Goal: Task Accomplishment & Management: Complete application form

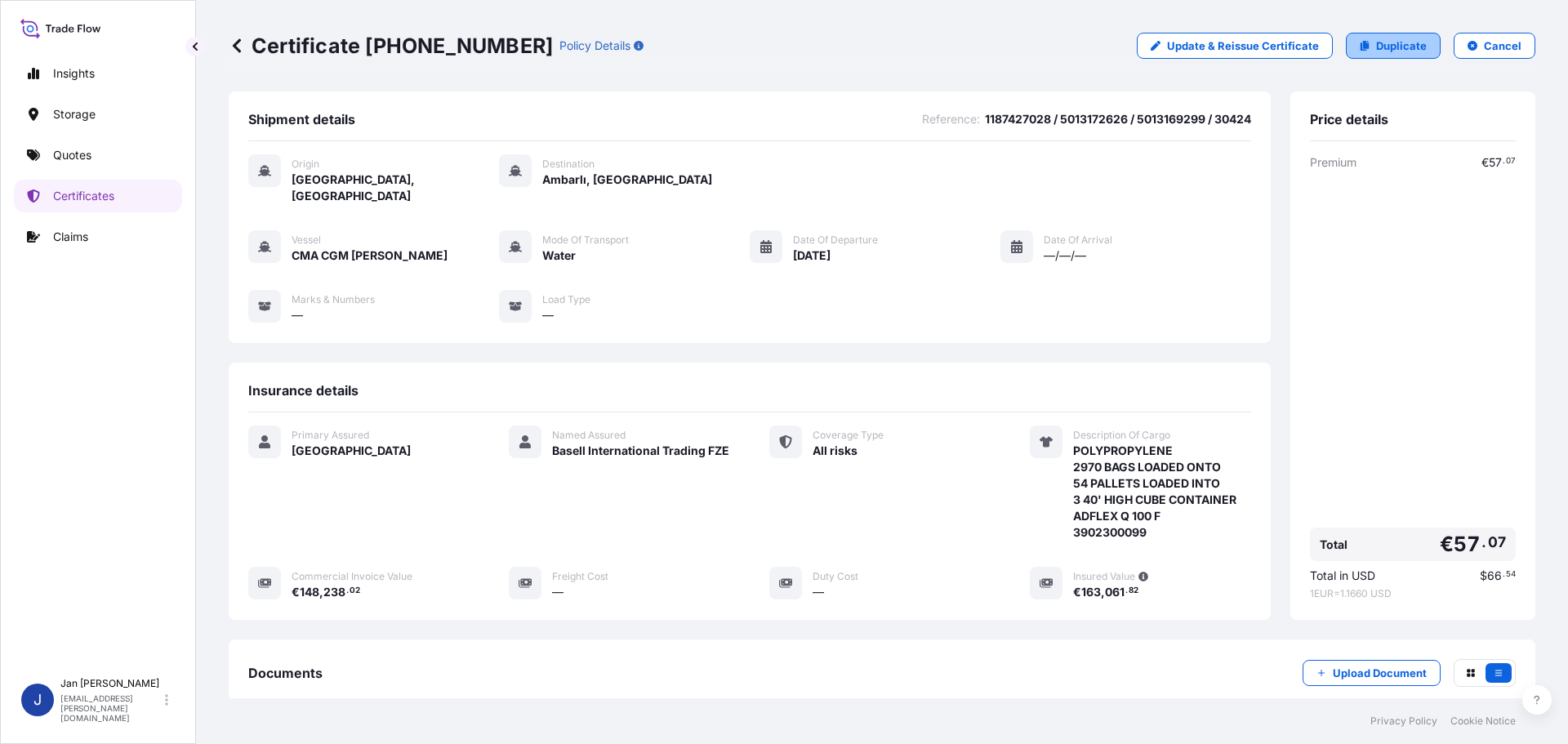
click at [1405, 48] on p "Duplicate" at bounding box center [1401, 46] width 51 height 16
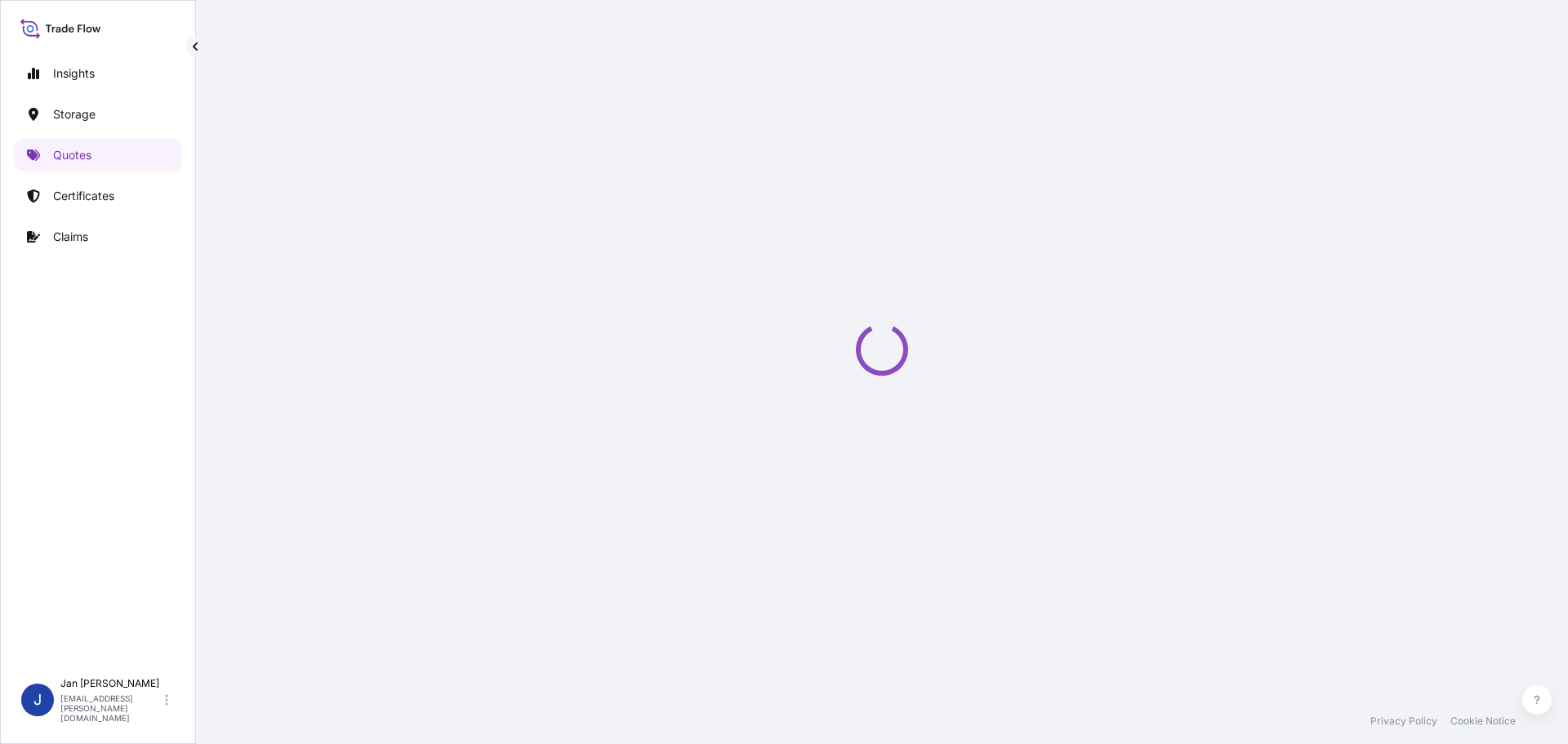
select select "Water"
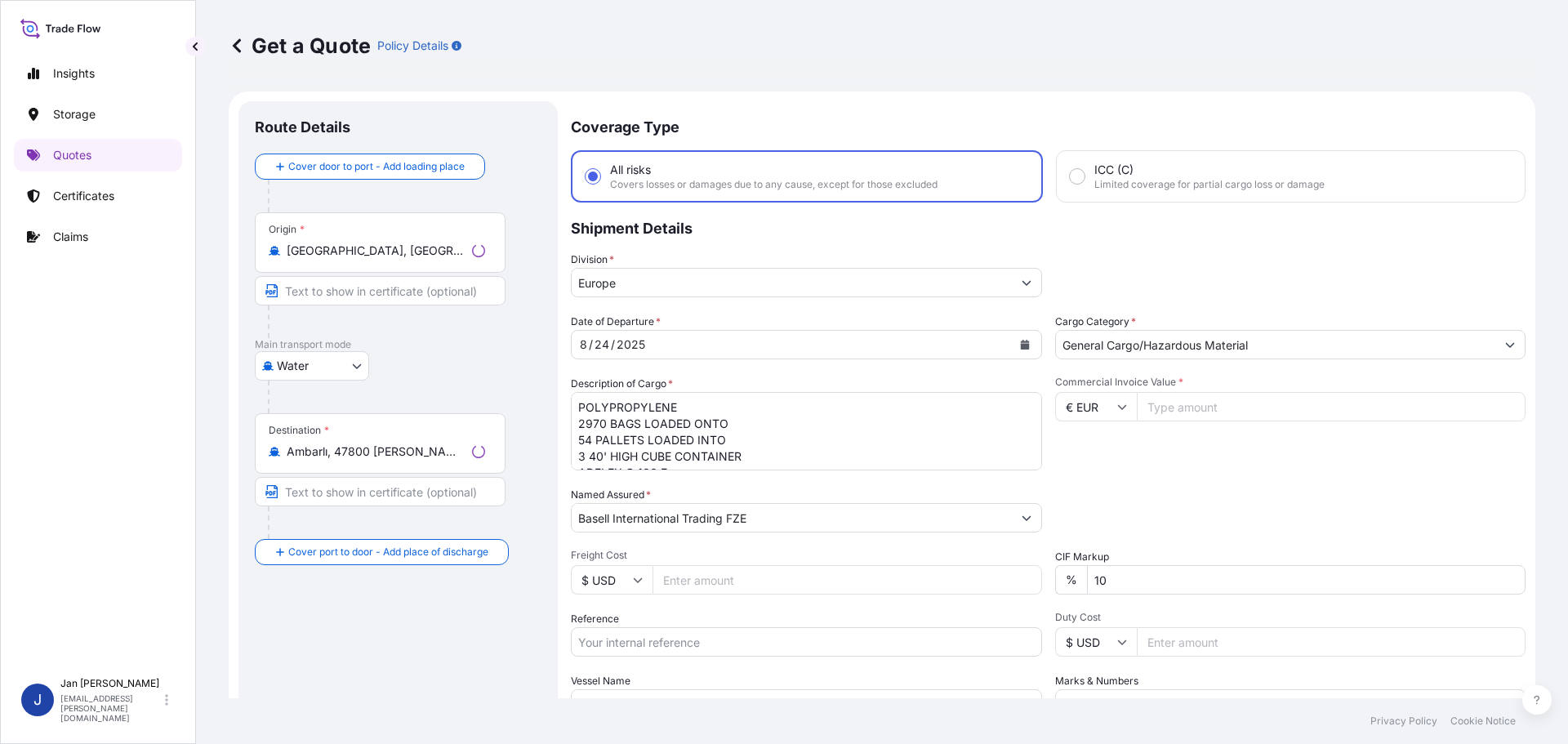
scroll to position [26, 0]
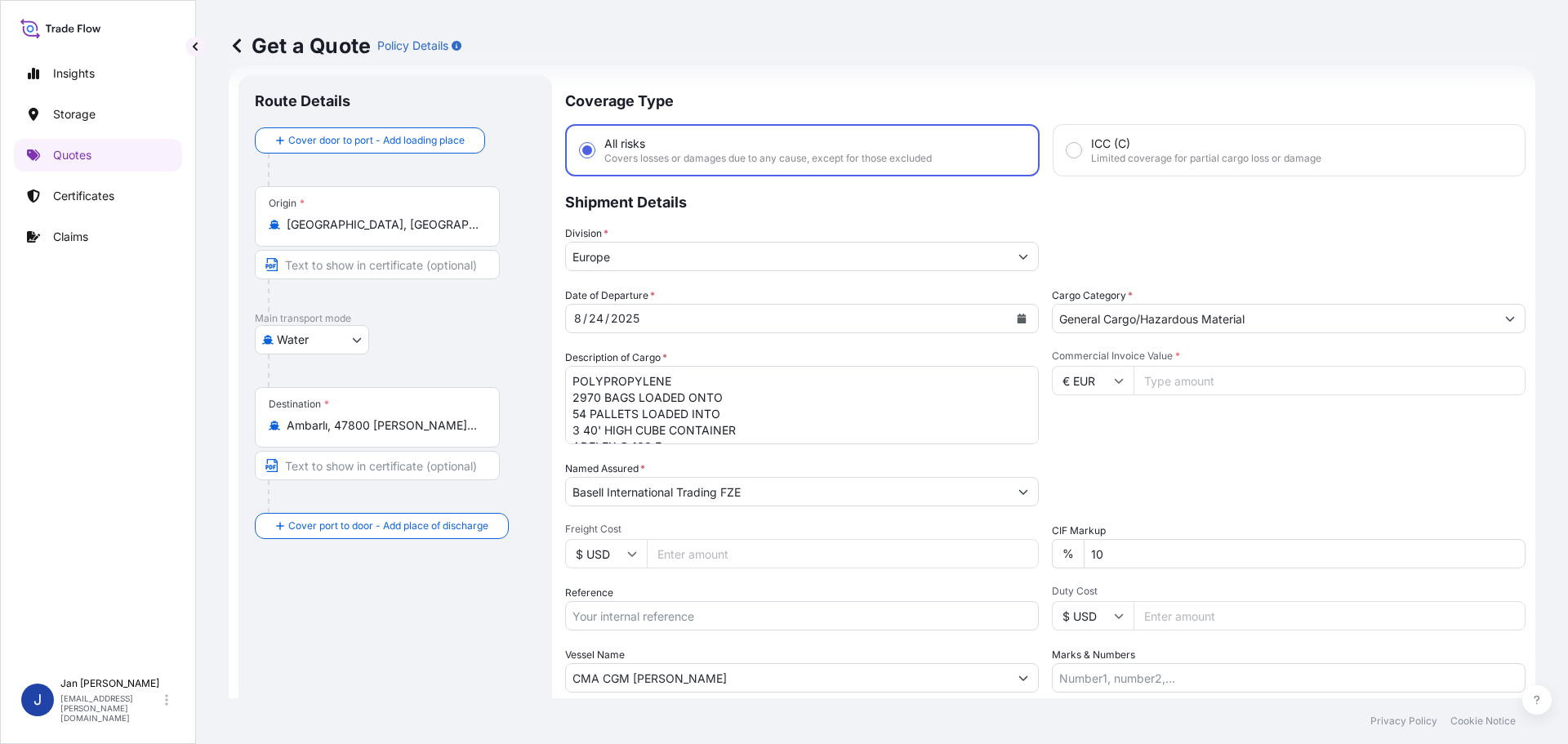
click at [332, 213] on div "Origin * [GEOGRAPHIC_DATA], [GEOGRAPHIC_DATA]" at bounding box center [377, 216] width 245 height 61
click at [332, 217] on input "[GEOGRAPHIC_DATA], [GEOGRAPHIC_DATA]" at bounding box center [383, 224] width 193 height 16
click at [332, 213] on div "Origin * [GEOGRAPHIC_DATA], [GEOGRAPHIC_DATA]" at bounding box center [377, 216] width 245 height 61
click at [332, 217] on input "[GEOGRAPHIC_DATA], [GEOGRAPHIC_DATA]" at bounding box center [383, 224] width 193 height 16
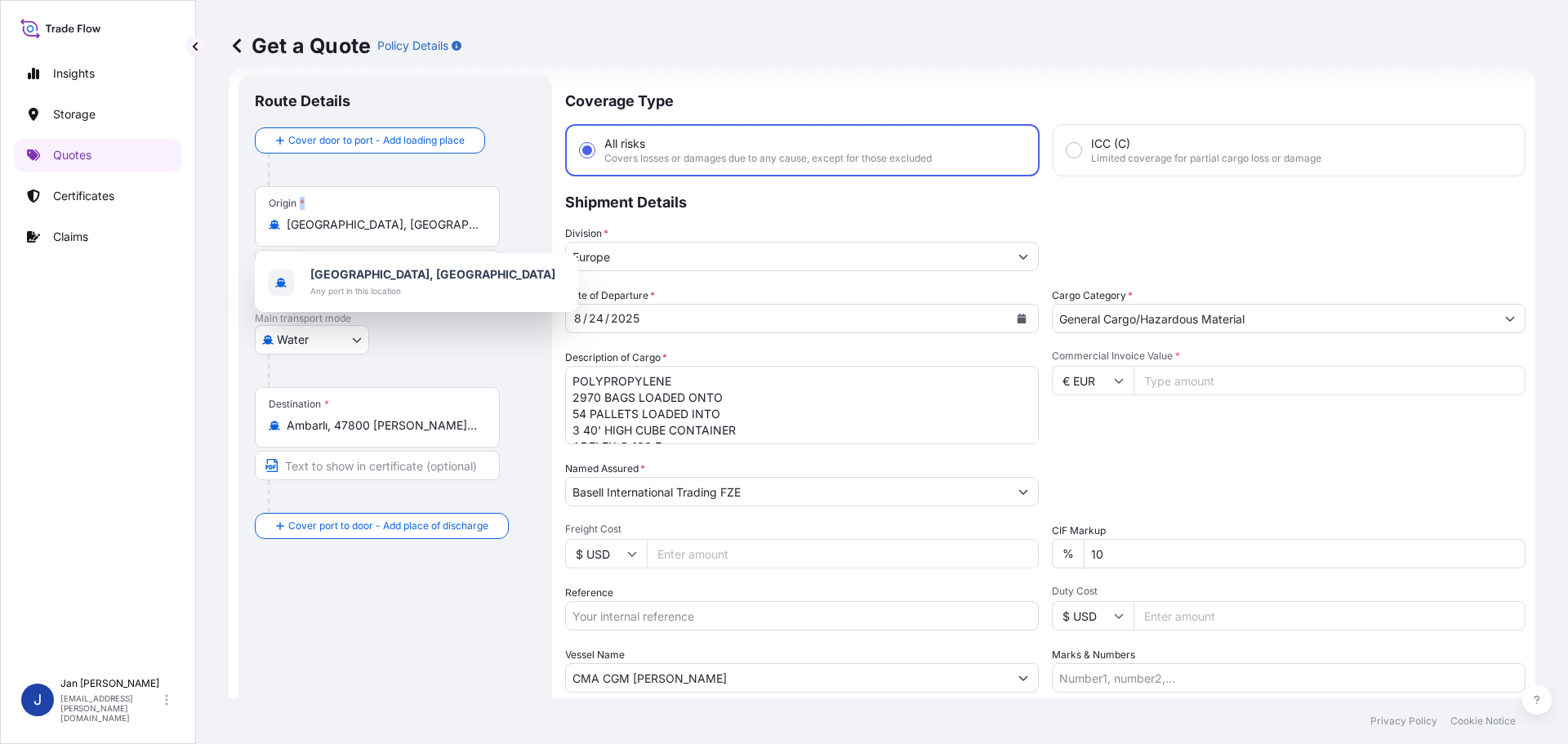
click at [332, 213] on div "Origin * [GEOGRAPHIC_DATA], [GEOGRAPHIC_DATA]" at bounding box center [377, 216] width 245 height 61
click at [332, 217] on input "[GEOGRAPHIC_DATA], [GEOGRAPHIC_DATA]" at bounding box center [383, 224] width 193 height 16
click at [335, 227] on input "[GEOGRAPHIC_DATA], [GEOGRAPHIC_DATA]" at bounding box center [383, 224] width 193 height 16
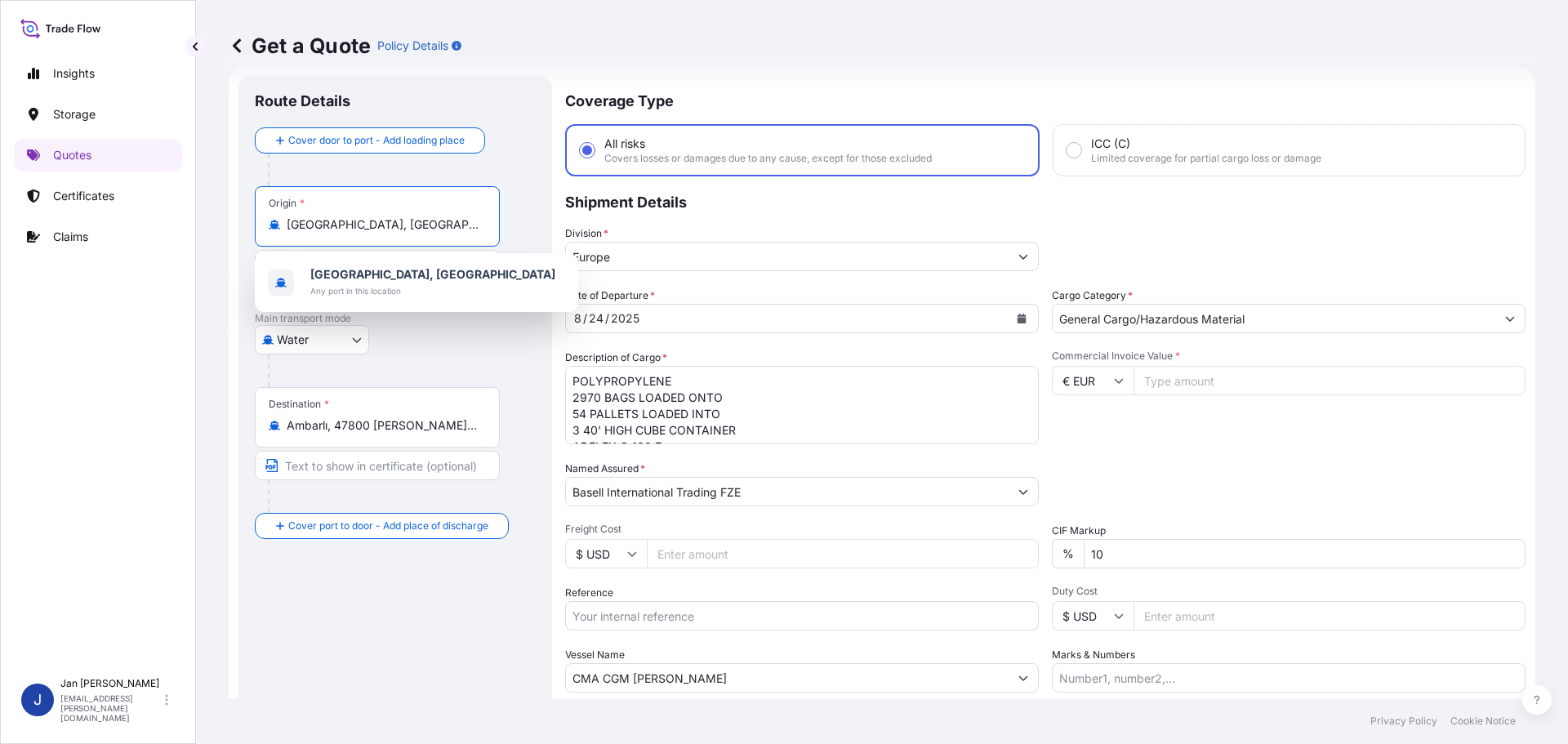
paste input "[GEOGRAPHIC_DATA], [GEOGRAPHIC_DATA]"
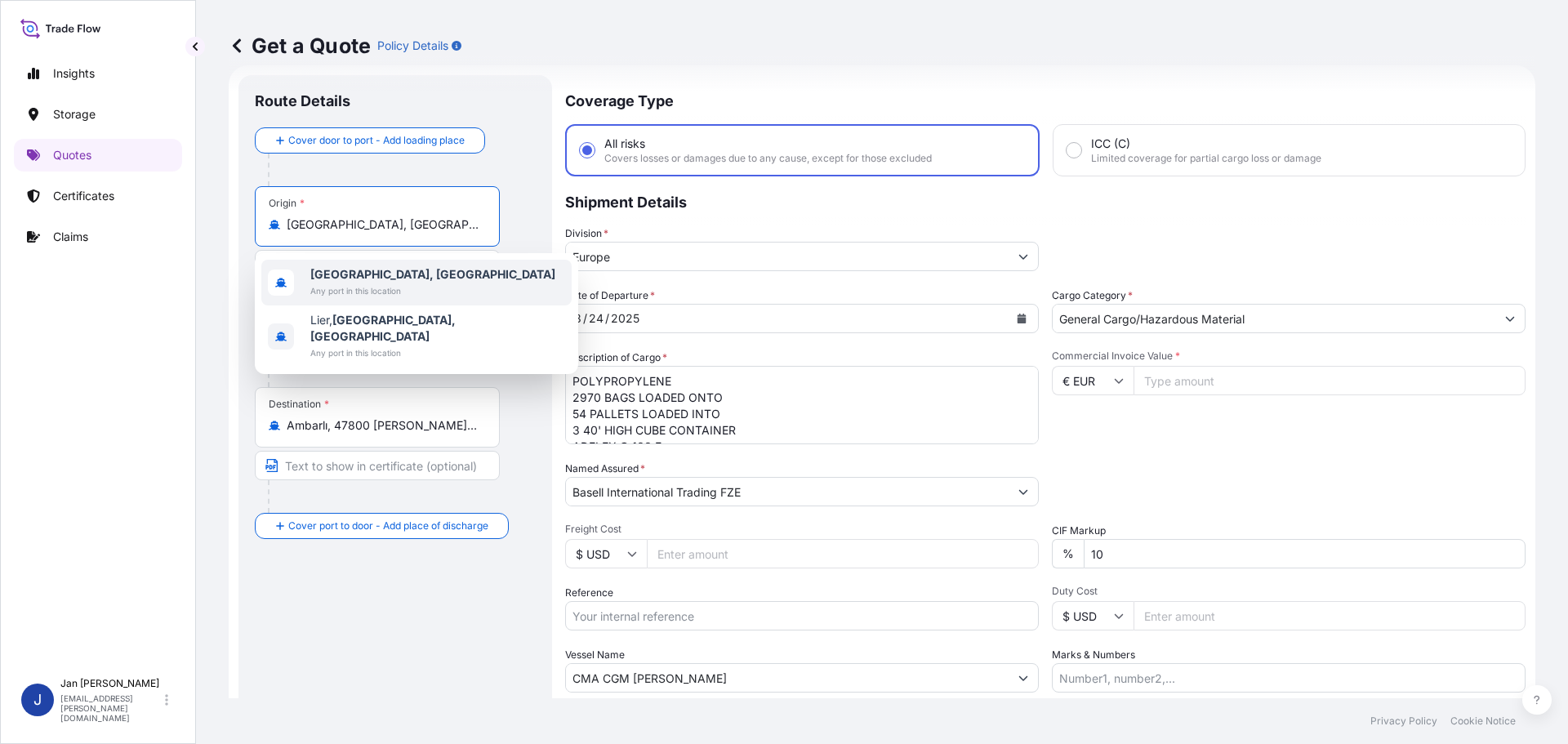
click at [383, 281] on span "[GEOGRAPHIC_DATA], [GEOGRAPHIC_DATA]" at bounding box center [432, 274] width 245 height 16
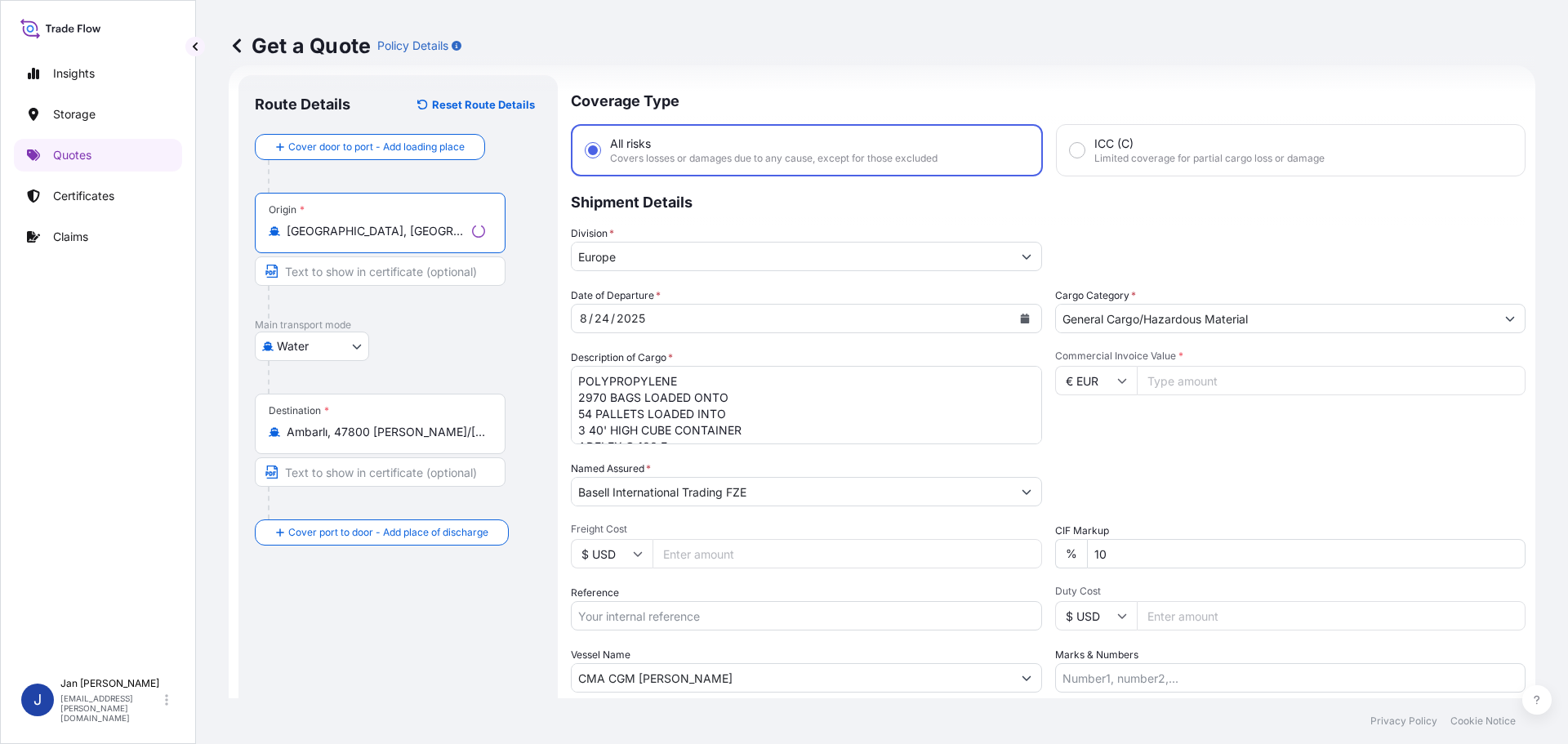
type input "[GEOGRAPHIC_DATA], [GEOGRAPHIC_DATA]"
click at [416, 367] on div at bounding box center [404, 376] width 273 height 33
click at [415, 435] on input "Ambarlı, 47800 [PERSON_NAME]/[PERSON_NAME], [GEOGRAPHIC_DATA]" at bounding box center [383, 431] width 193 height 16
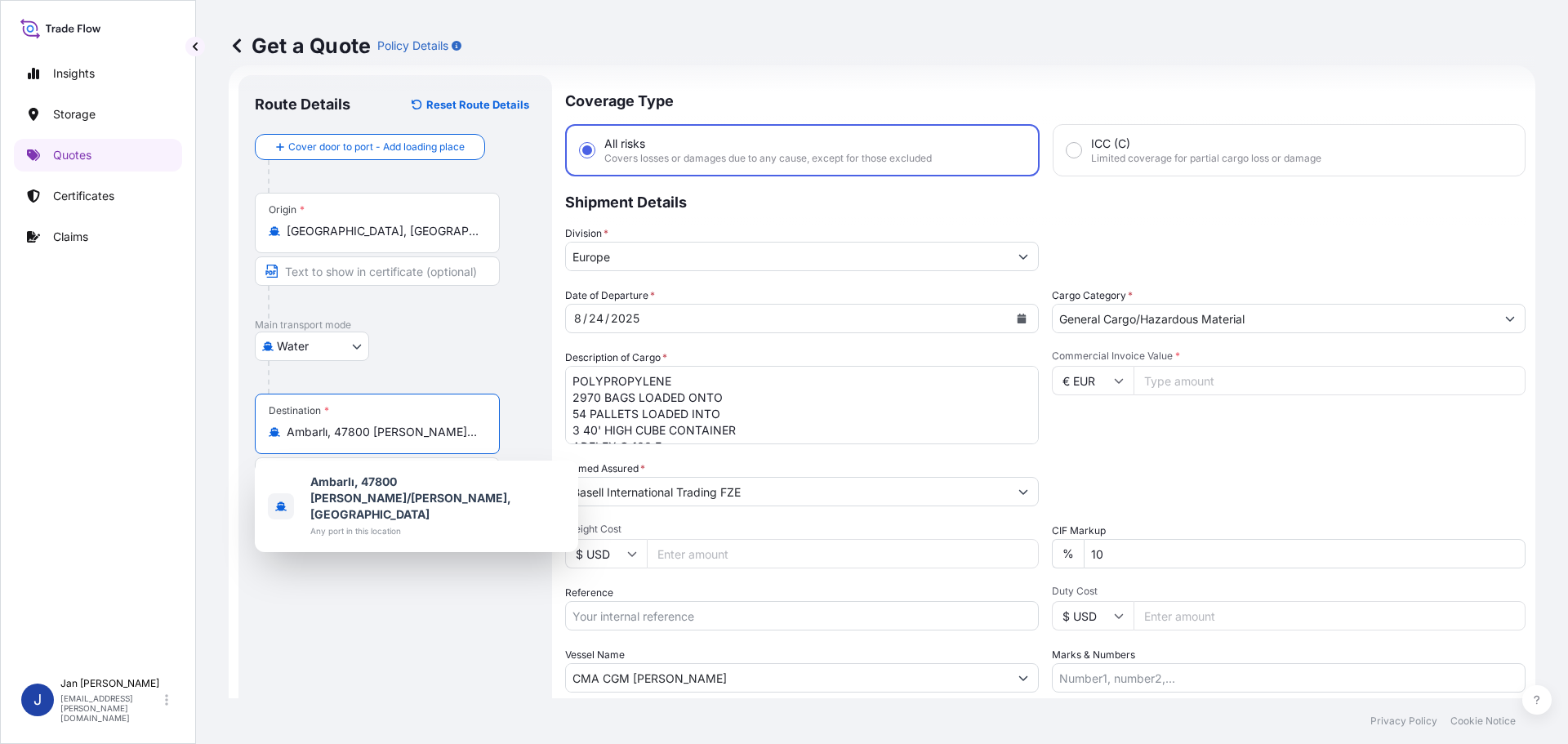
click at [415, 435] on input "Ambarlı, 47800 [PERSON_NAME]/[PERSON_NAME], [GEOGRAPHIC_DATA]" at bounding box center [383, 431] width 193 height 16
paste input "[GEOGRAPHIC_DATA], [GEOGRAPHIC_DATA]"
click at [442, 358] on div "Water Air Water Inland" at bounding box center [394, 347] width 281 height 30
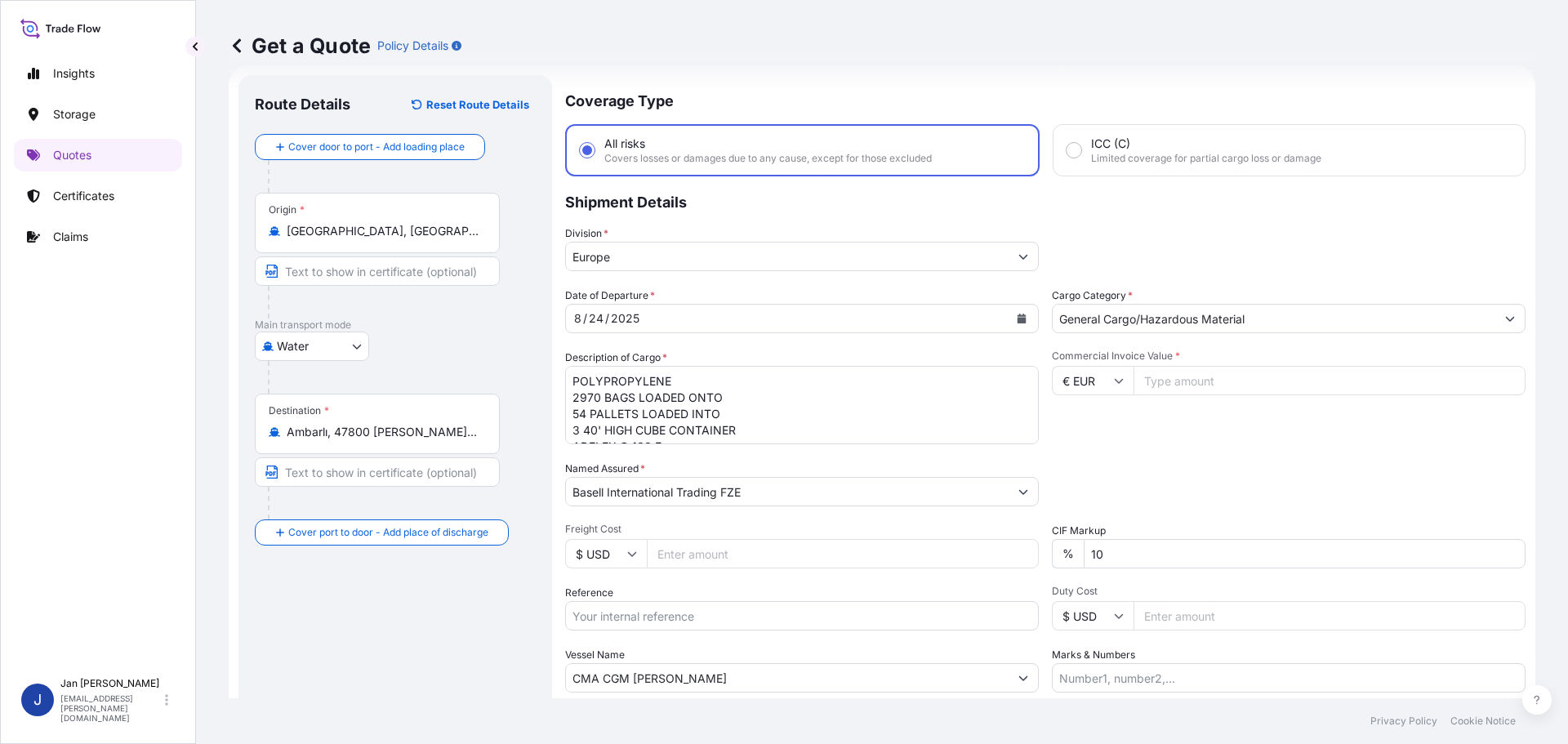
click at [414, 429] on input "Ambarlı, 47800 [PERSON_NAME]/[PERSON_NAME], [GEOGRAPHIC_DATA]" at bounding box center [383, 431] width 193 height 16
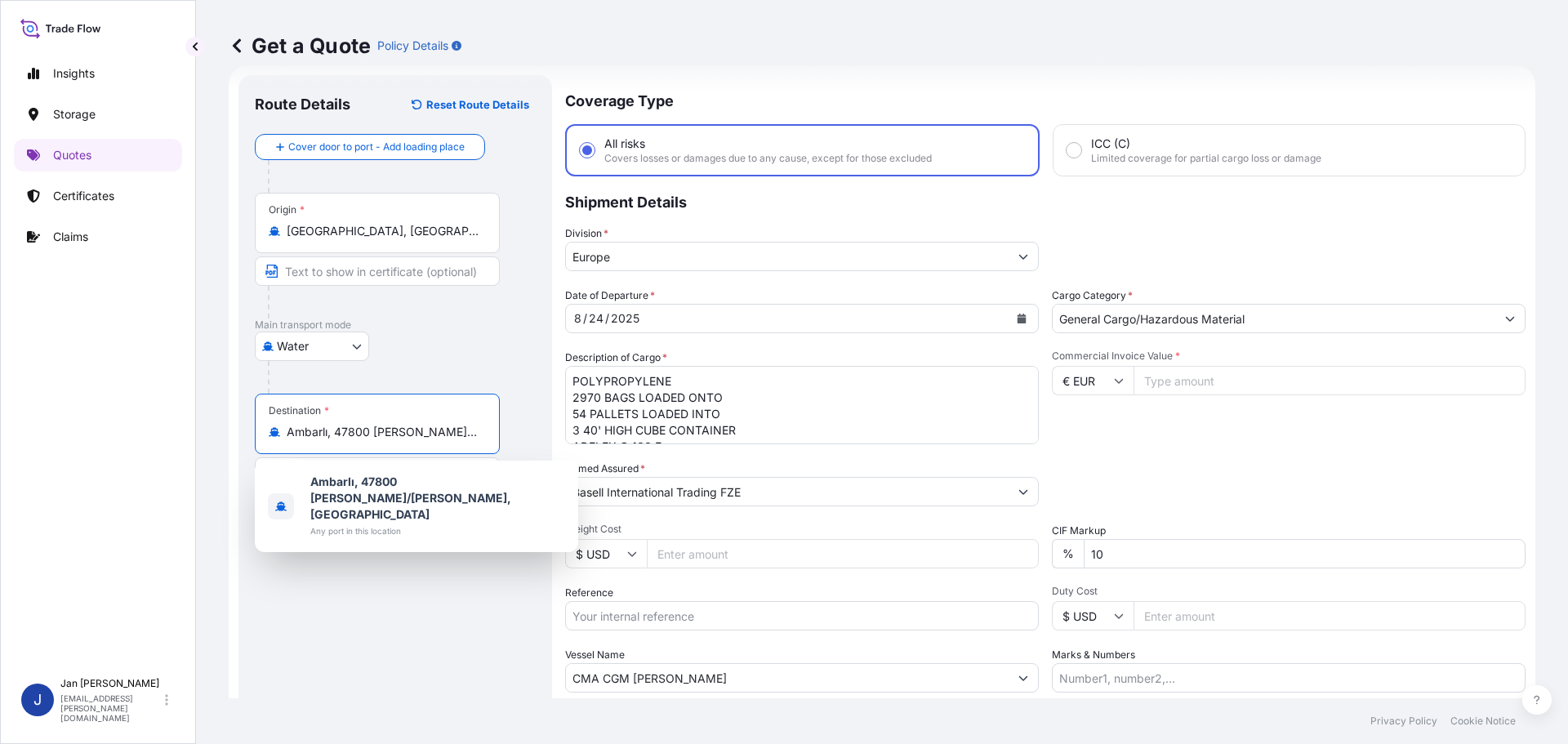
click at [414, 429] on input "Ambarlı, 47800 [PERSON_NAME]/[PERSON_NAME], [GEOGRAPHIC_DATA]" at bounding box center [383, 431] width 193 height 16
paste input "[GEOGRAPHIC_DATA], [GEOGRAPHIC_DATA]"
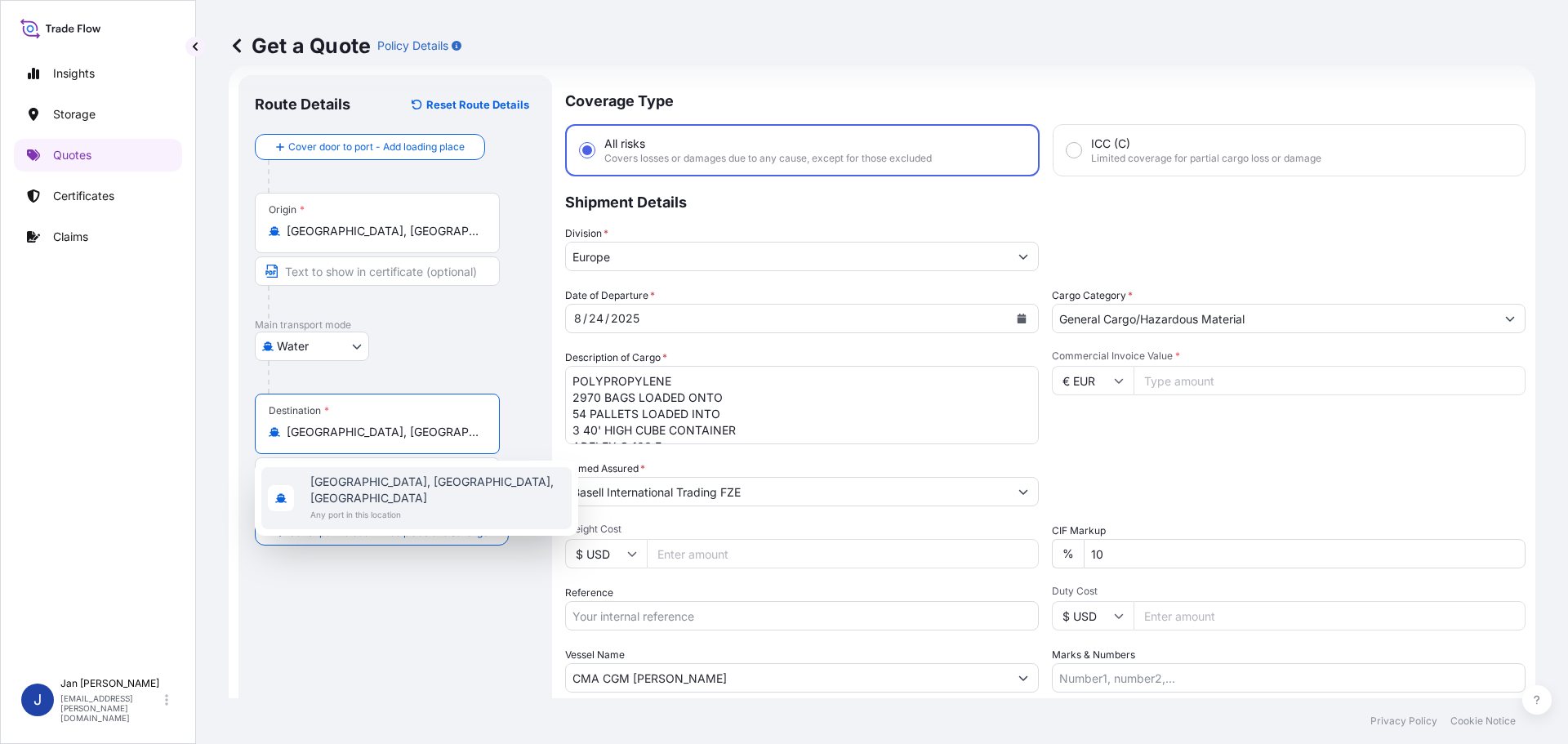
click at [419, 488] on span "[GEOGRAPHIC_DATA], [GEOGRAPHIC_DATA], [GEOGRAPHIC_DATA]" at bounding box center [437, 490] width 254 height 33
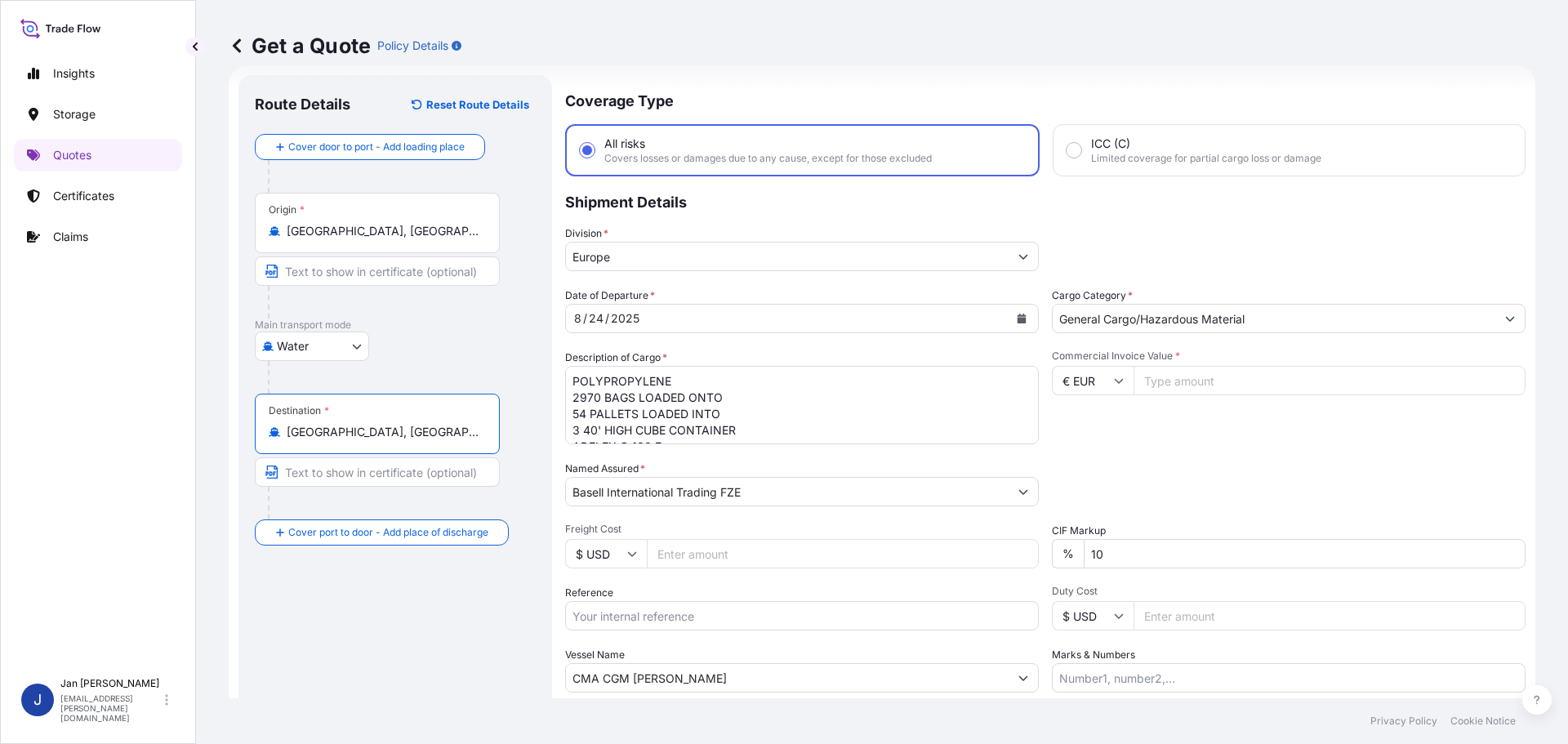
type input "[GEOGRAPHIC_DATA], [GEOGRAPHIC_DATA], [GEOGRAPHIC_DATA]"
click at [442, 358] on div "Water Air Water Inland" at bounding box center [394, 347] width 281 height 30
click at [1018, 315] on icon "Calendar" at bounding box center [1021, 319] width 9 height 10
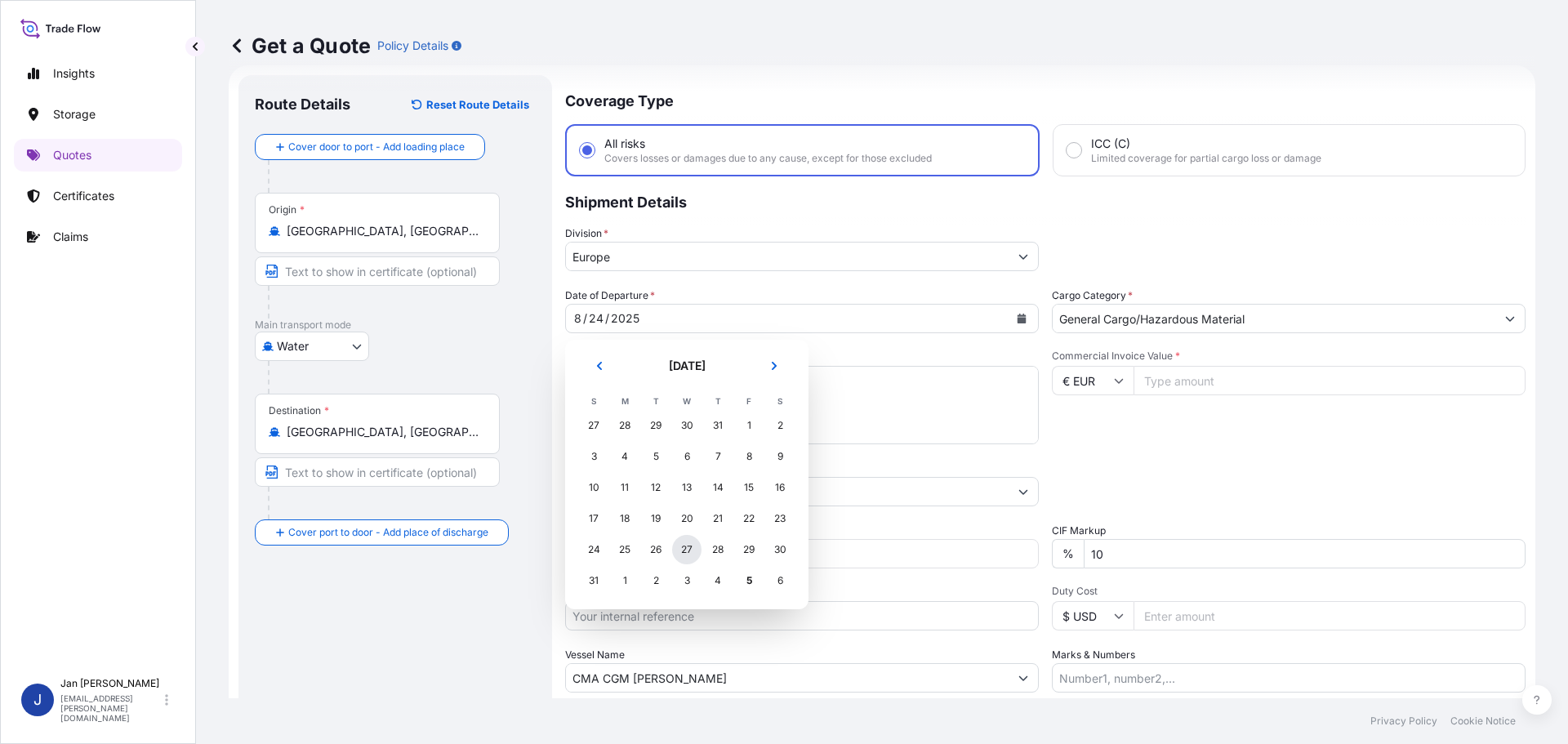
click at [683, 542] on div "27" at bounding box center [687, 549] width 30 height 30
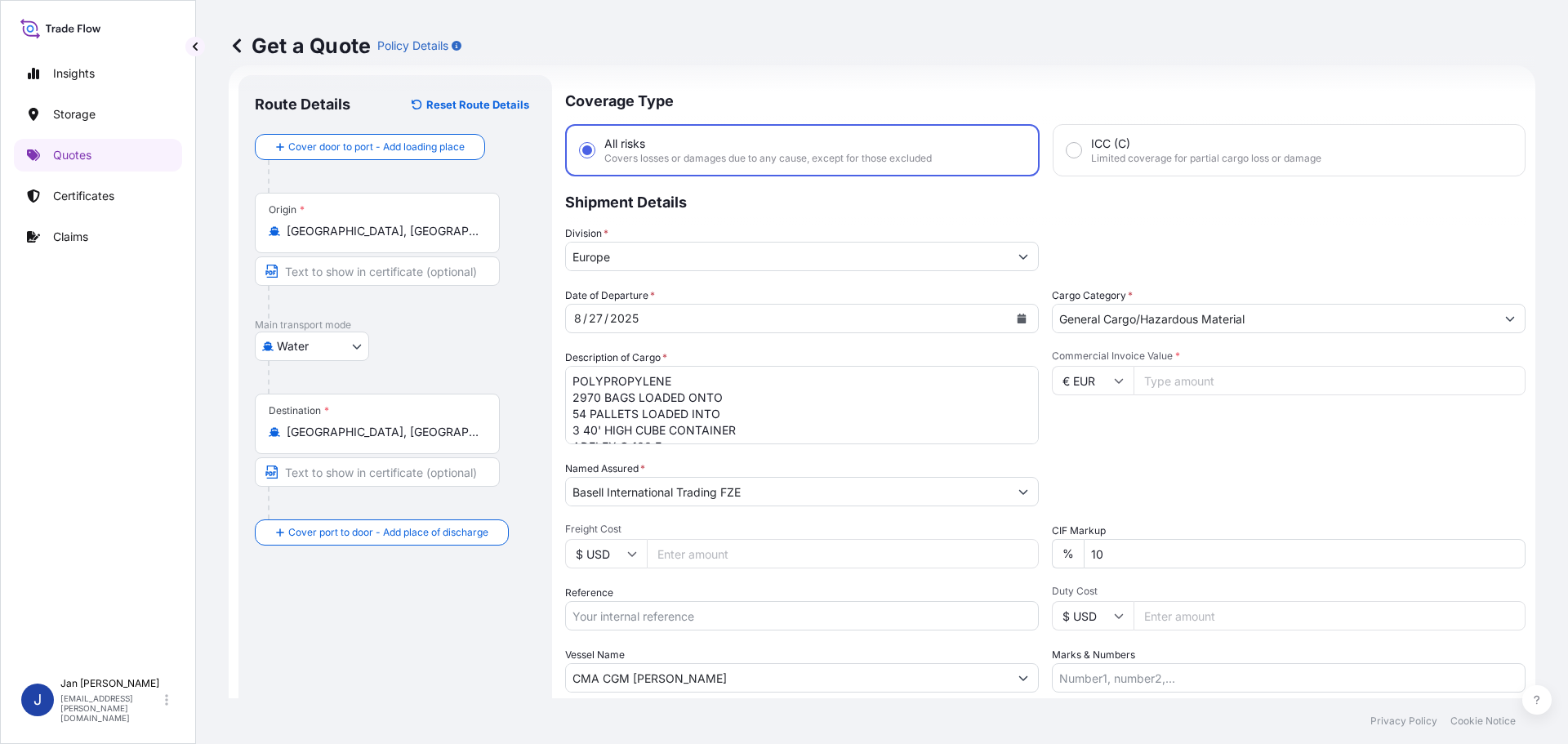
click at [1111, 436] on div "Commercial Invoice Value * € EUR" at bounding box center [1288, 396] width 474 height 94
click at [907, 397] on textarea "POLYPROPYLENE 2970 BAGS LOADED ONTO 54 PALLETS LOADED INTO 3 40' HIGH CUBE CONT…" at bounding box center [802, 404] width 474 height 78
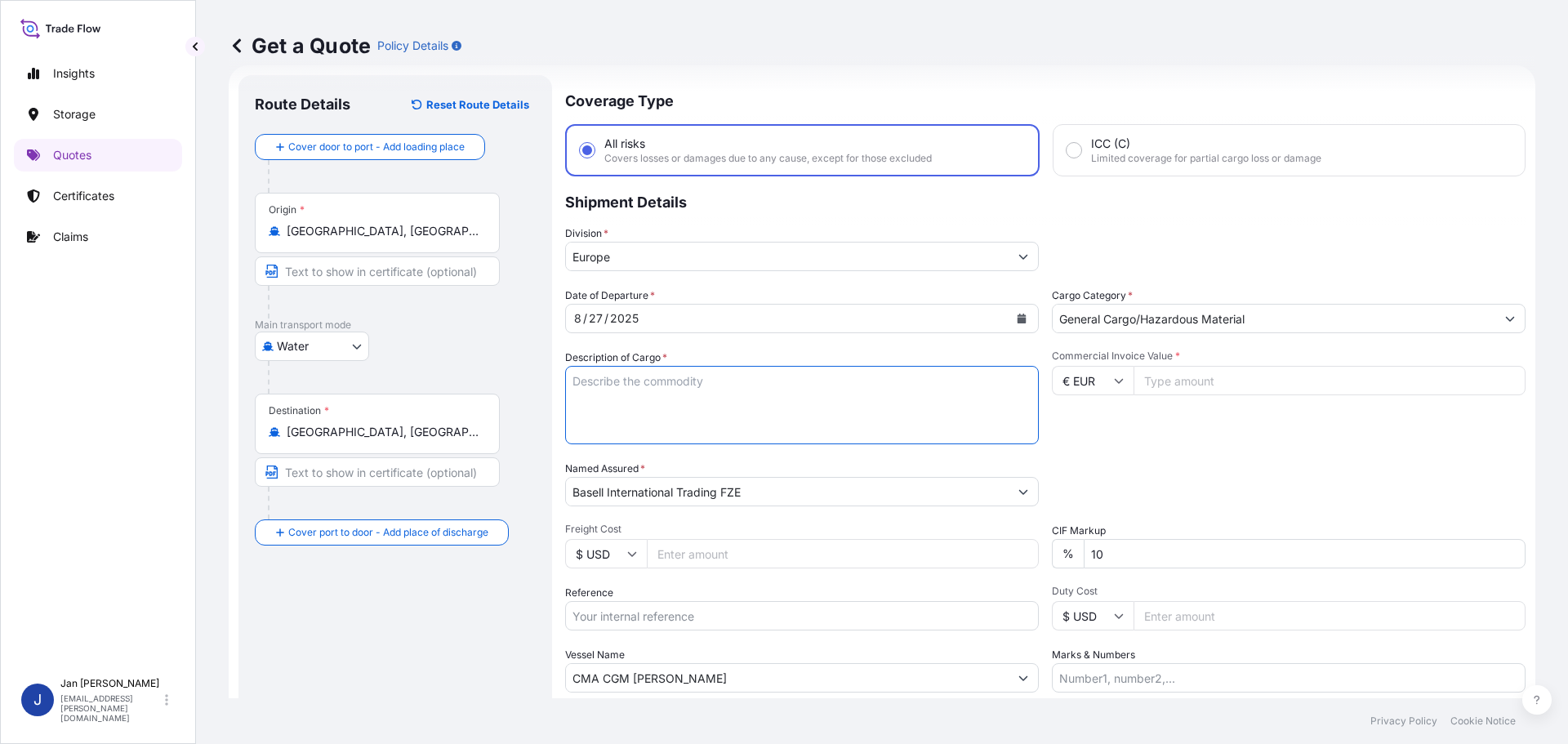
click at [1145, 460] on div "Packing Category Type to search a container mode Please select a primary mode o…" at bounding box center [1288, 483] width 474 height 46
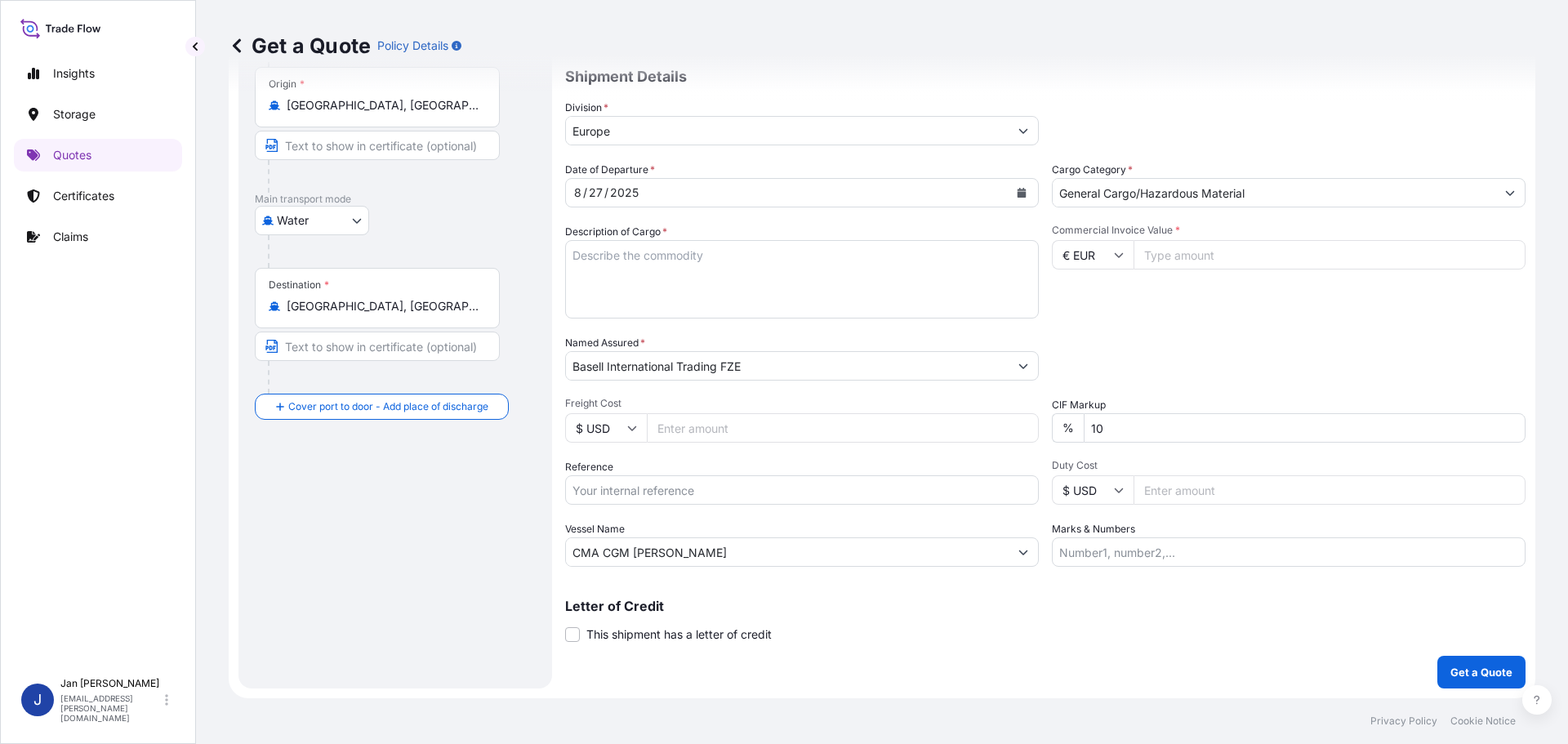
click at [697, 497] on input "Reference" at bounding box center [802, 490] width 474 height 30
paste input "1187425088"
type input "1187425088"
click at [1207, 360] on div "Packing Category Type to search a container mode Please select a primary mode o…" at bounding box center [1288, 358] width 474 height 46
drag, startPoint x: 857, startPoint y: 575, endPoint x: 852, endPoint y: 562, distance: 13.9
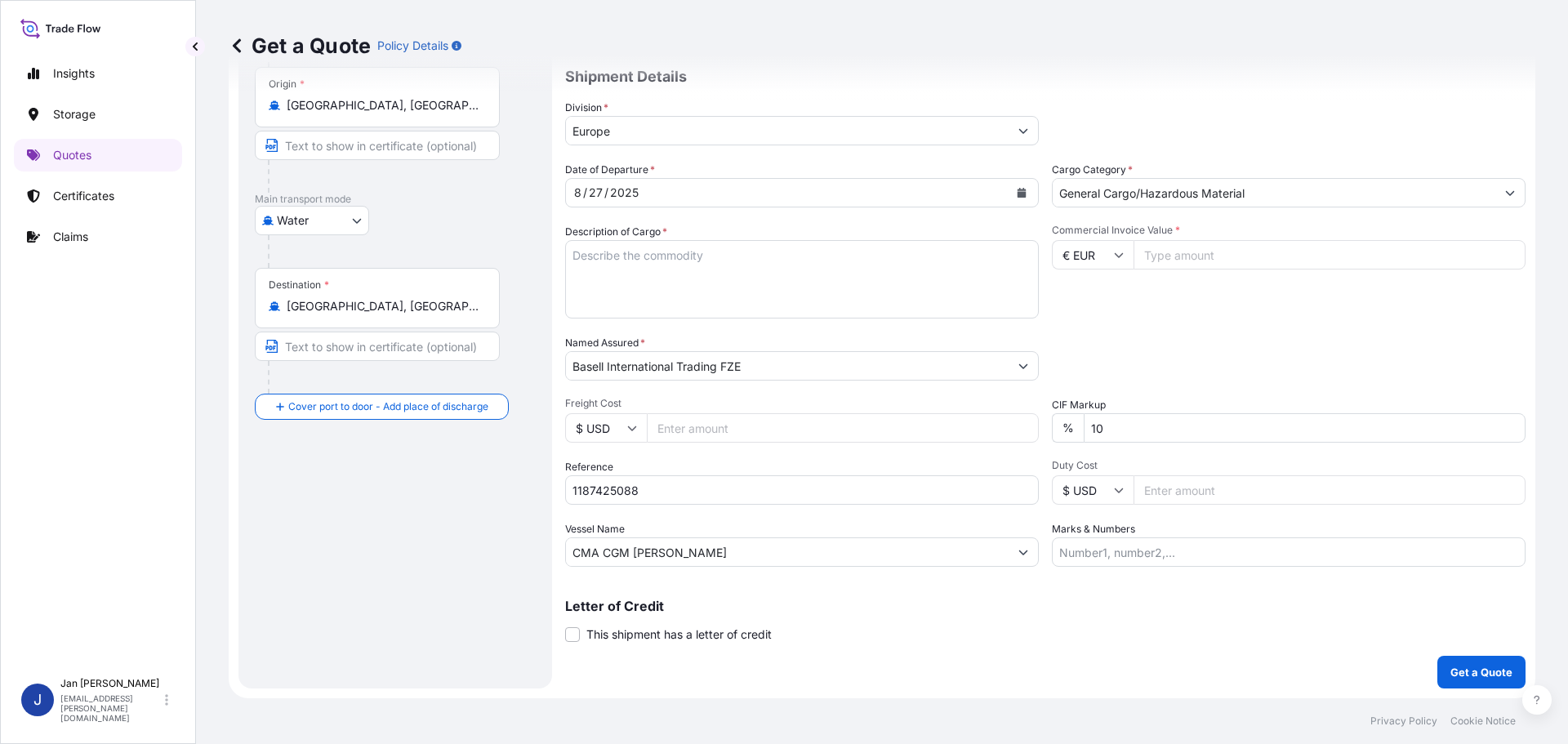
click at [857, 575] on div "Coverage Type All risks Covers losses or damages due to any cause, except for t…" at bounding box center [1045, 319] width 960 height 739
click at [852, 562] on input "CMA CGM [PERSON_NAME]" at bounding box center [786, 552] width 442 height 30
click at [851, 561] on input "CMA CGM [PERSON_NAME]" at bounding box center [786, 552] width 442 height 30
paste input "MSC LAUSANNE VI"
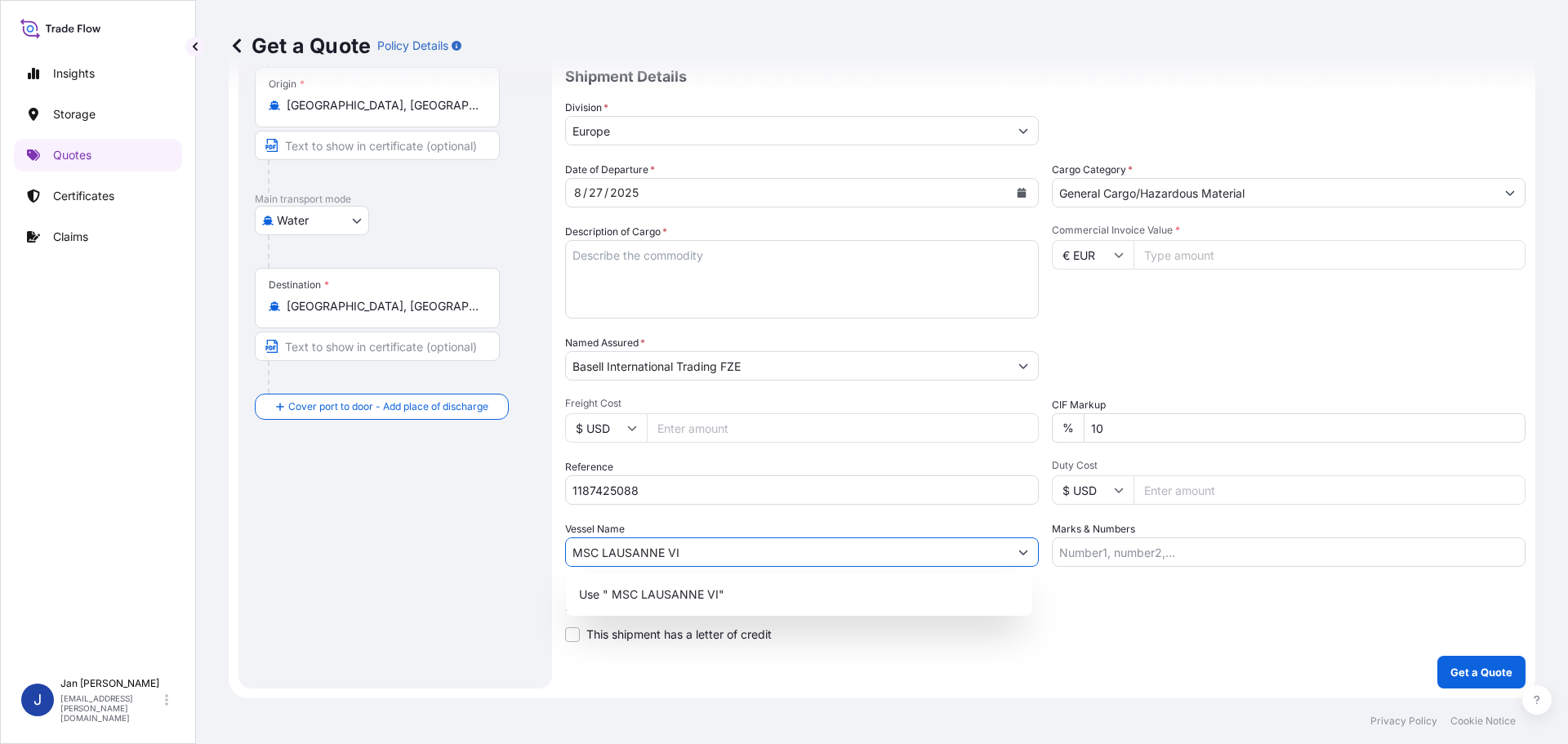
click at [588, 554] on input "MSC LAUSANNE VI" at bounding box center [786, 552] width 442 height 30
type input "MSC LAUSANNE VI"
click at [1132, 296] on div "Commercial Invoice Value * € EUR" at bounding box center [1288, 270] width 474 height 94
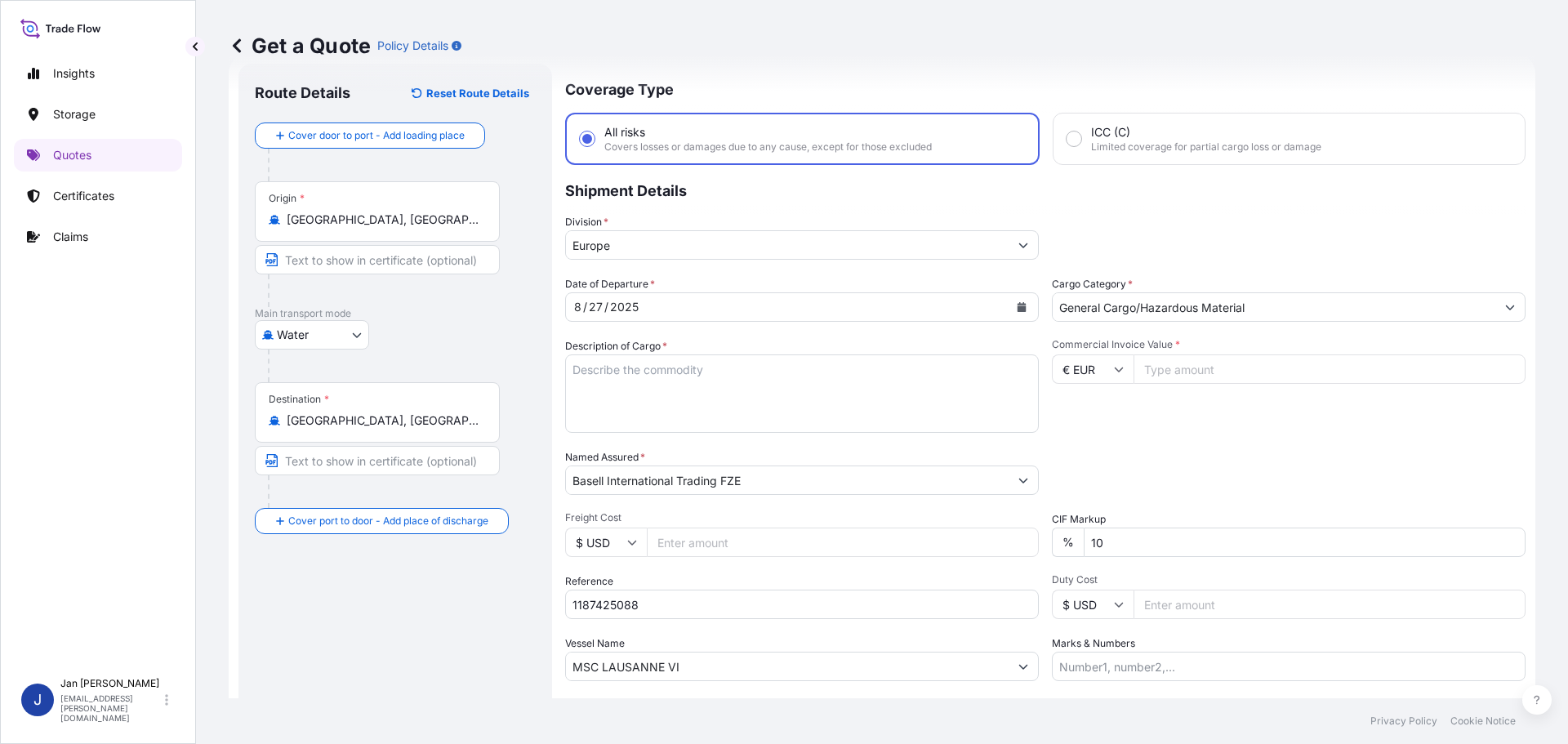
scroll to position [16, 0]
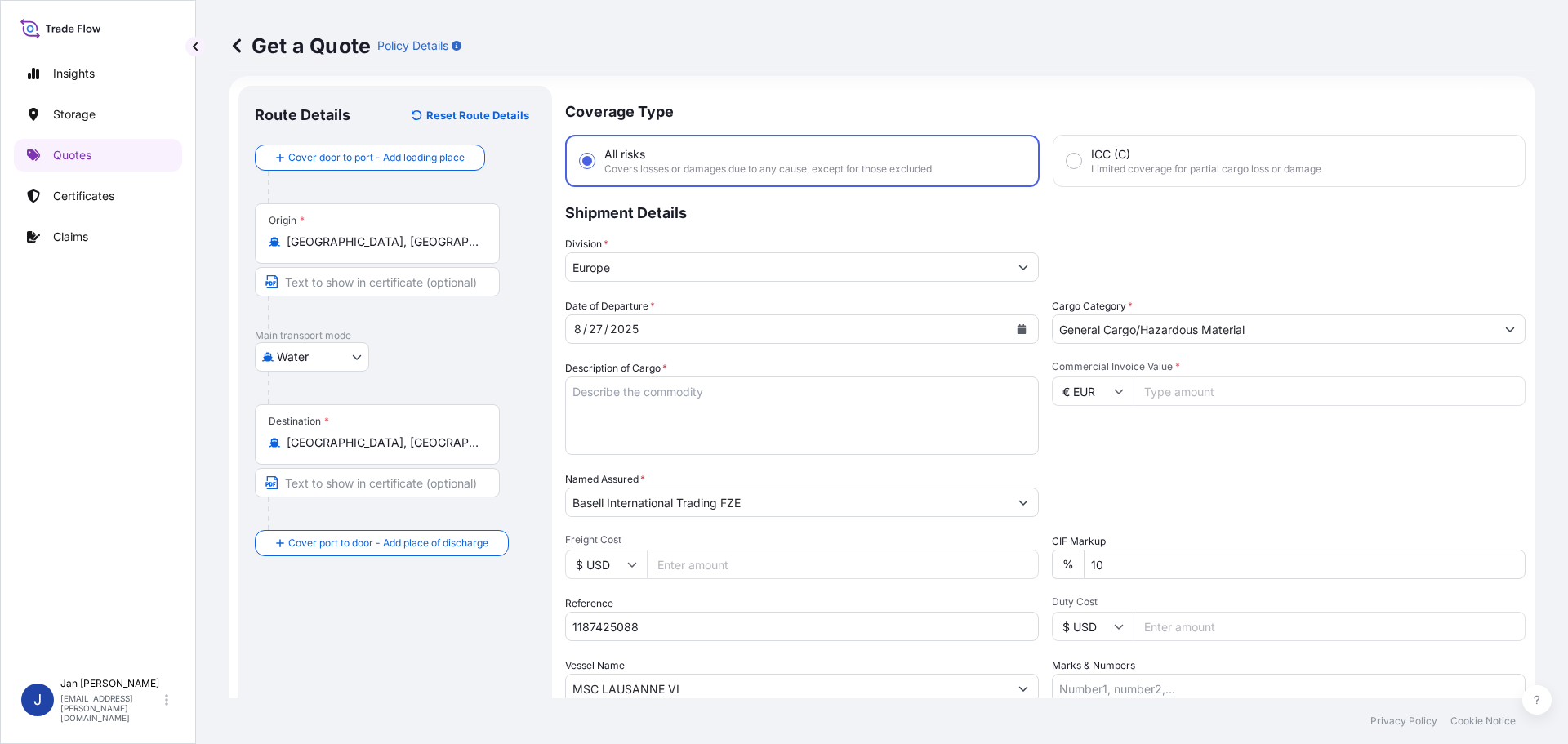
click at [1143, 393] on input "Commercial Invoice Value *" at bounding box center [1330, 391] width 392 height 30
type input "1"
type input "213169.08"
click at [1353, 493] on div "Packing Category Type to search a container mode Please select a primary mode o…" at bounding box center [1288, 494] width 474 height 46
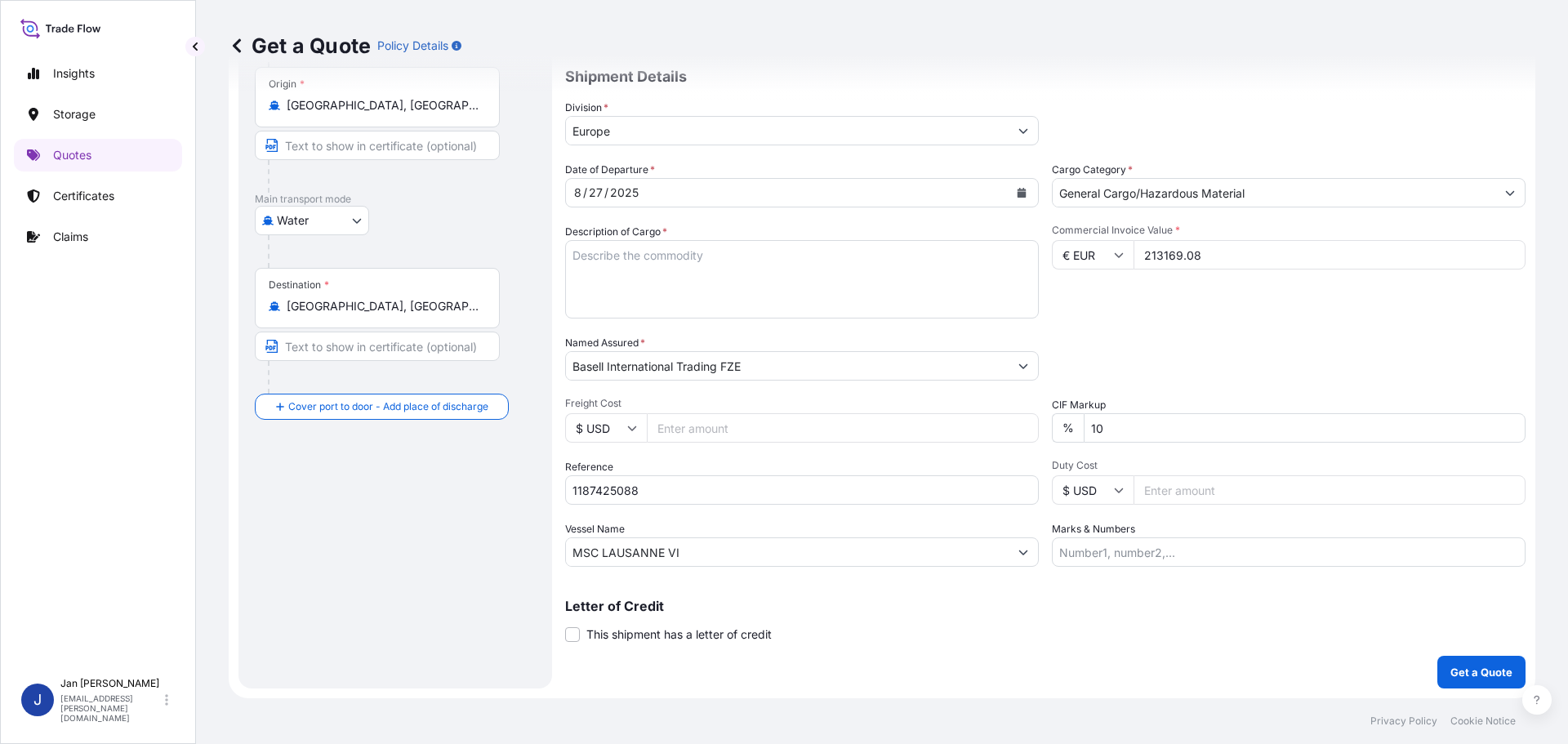
click at [1361, 408] on div "CIF Markup % 10" at bounding box center [1288, 419] width 474 height 46
click at [1234, 396] on div "CIF Markup % 10" at bounding box center [1288, 419] width 474 height 46
paste textarea "POLYETHYLENE 9900 BAGS LOADED ONTO 252 PALLETS LOADED INTO 10 40' HIGH CUBE CON…"
click at [612, 253] on textarea "POLYPROPYLENE 2970 BAGS LOADED ONTO 54 PALLETS LOADED INTO 3 40' HIGH CUBE CONT…" at bounding box center [802, 279] width 474 height 78
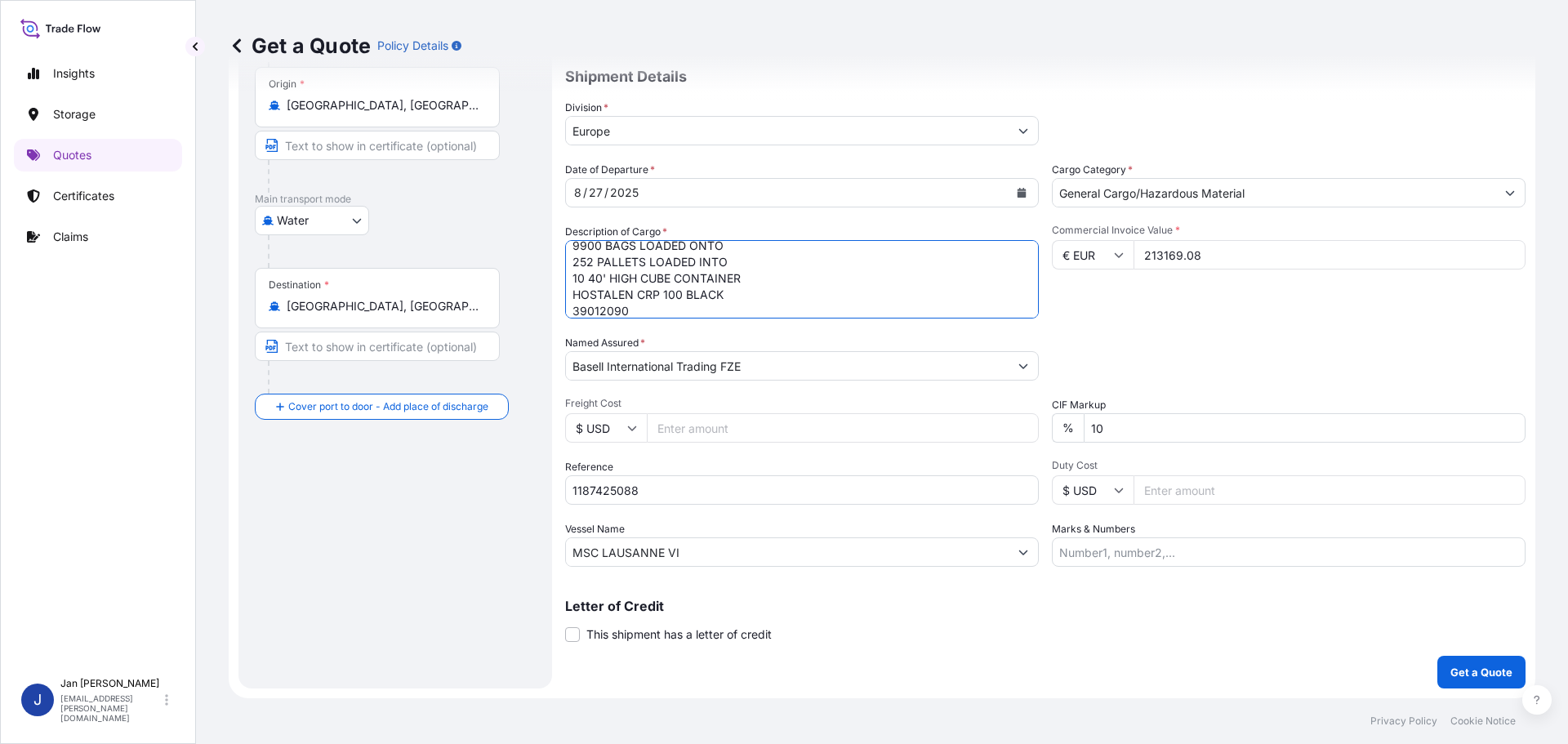
type textarea "POLYETHYLENE 9900 BAGS LOADED ONTO 252 PALLETS LOADED INTO 10 40' HIGH CUBE CON…"
click at [1285, 328] on div "Date of Departure * [DATE] Cargo Category * General Cargo/Hazardous Material De…" at bounding box center [1045, 365] width 960 height 405
drag, startPoint x: 617, startPoint y: 497, endPoint x: 670, endPoint y: 492, distance: 53.2
click at [620, 497] on input "1187425088" at bounding box center [802, 490] width 474 height 30
click at [674, 492] on input "1187425088" at bounding box center [802, 490] width 474 height 30
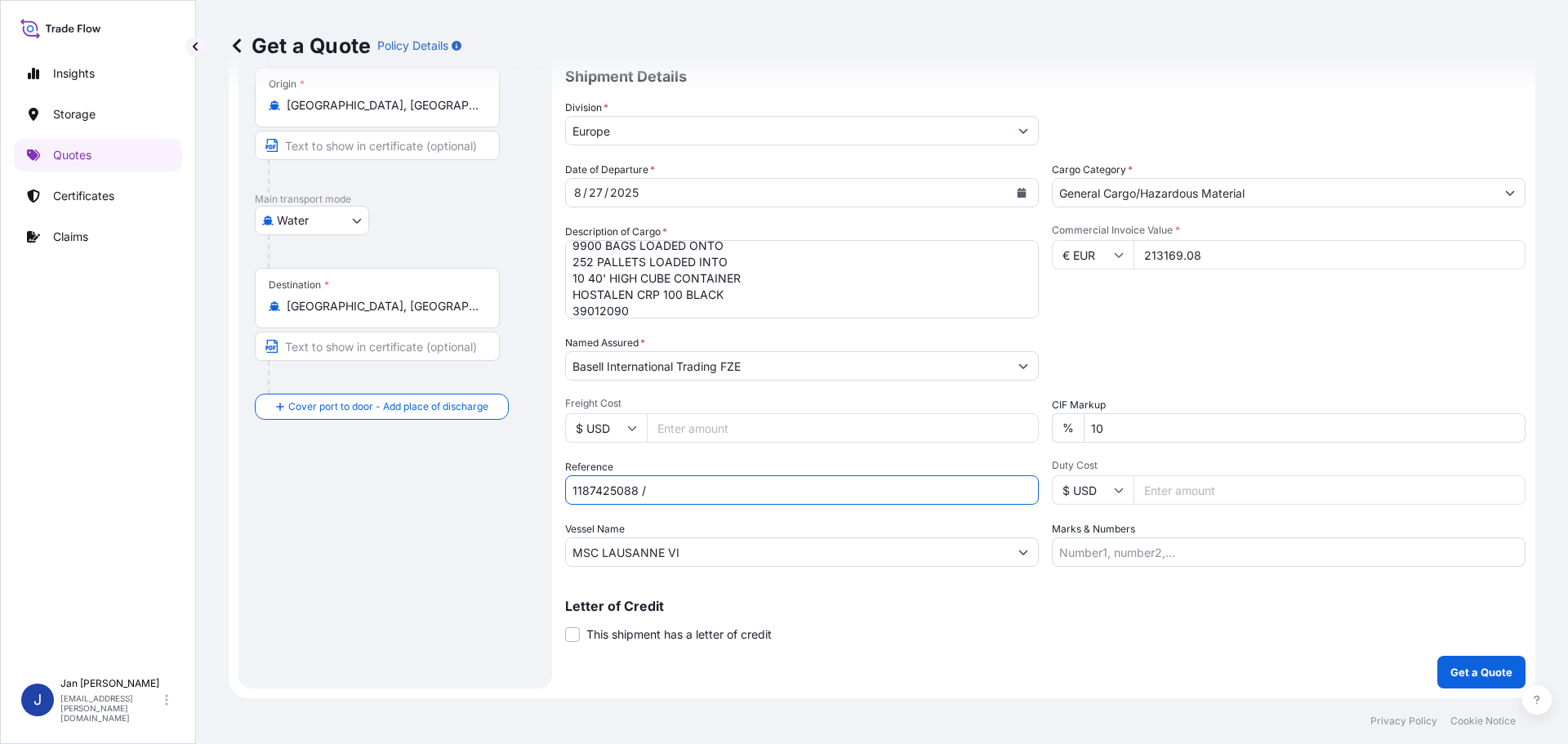
paste input ": 5013205623 / 5013207126 / 304245326"
click at [658, 491] on input "1187425088 / : 5013205623 / 5013207126 / 304245326" at bounding box center [802, 490] width 474 height 30
type input "1187425088 / 5013205623 / 5013207126 / 304245326"
click at [1472, 675] on p "Get a Quote" at bounding box center [1481, 671] width 62 height 16
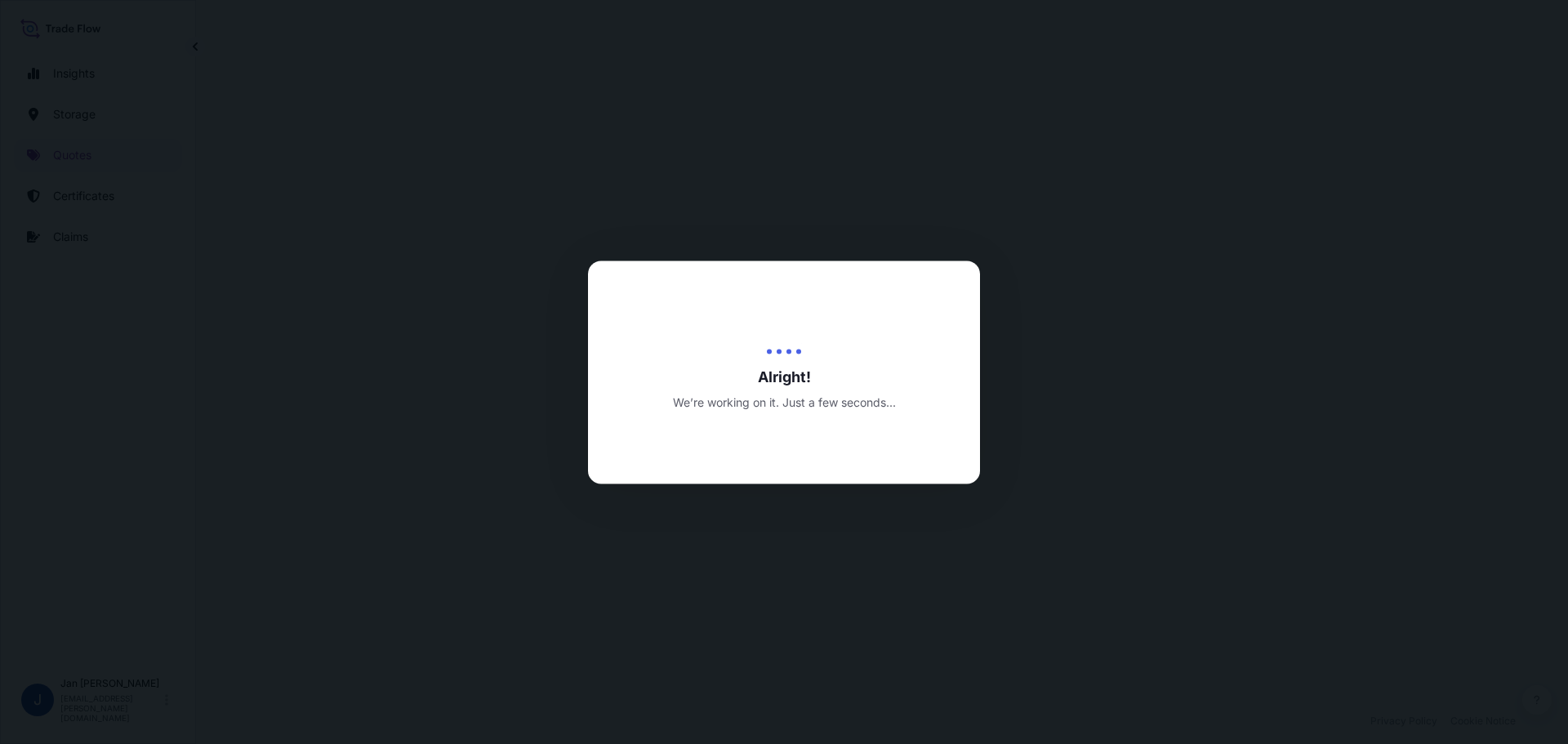
select select "Water"
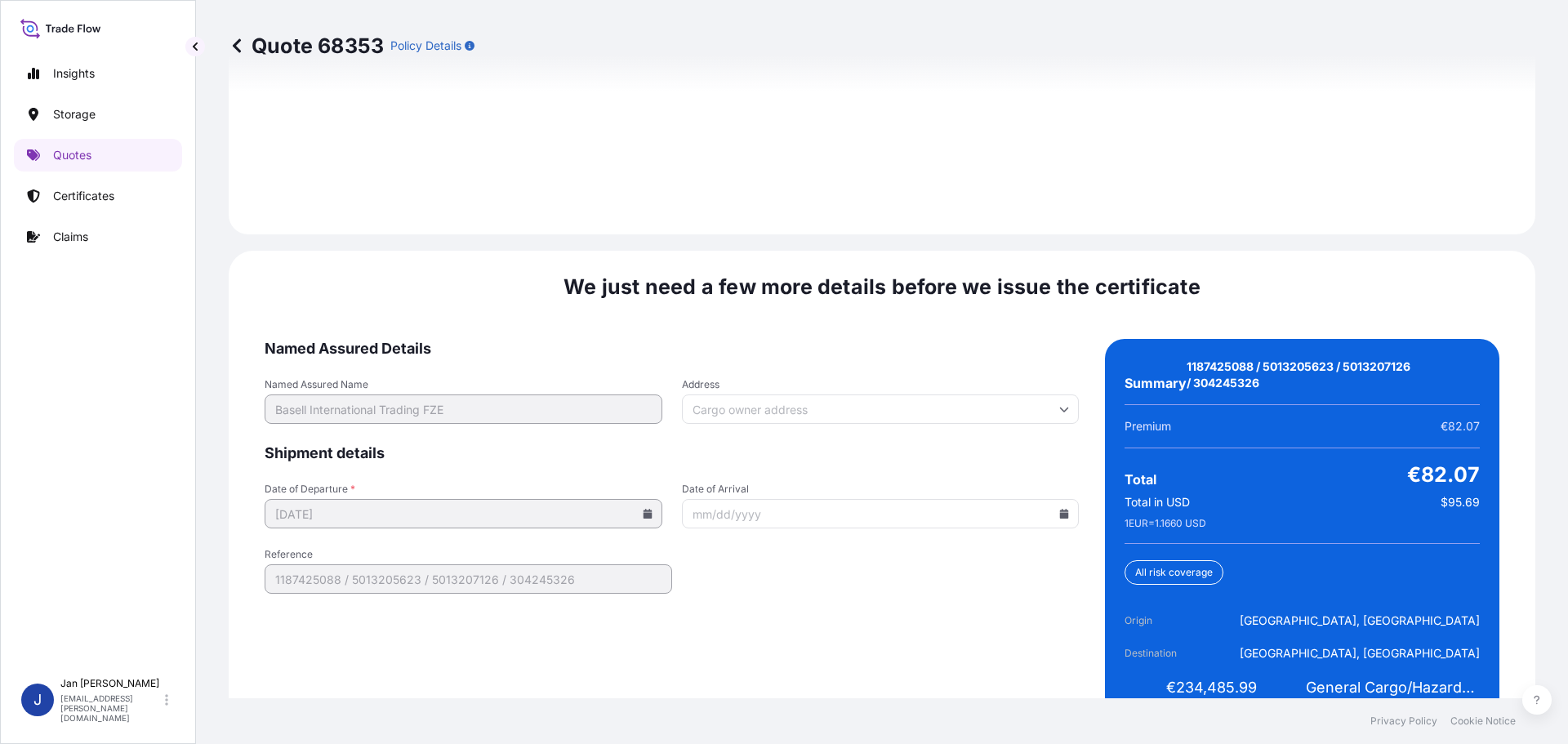
scroll to position [2402, 0]
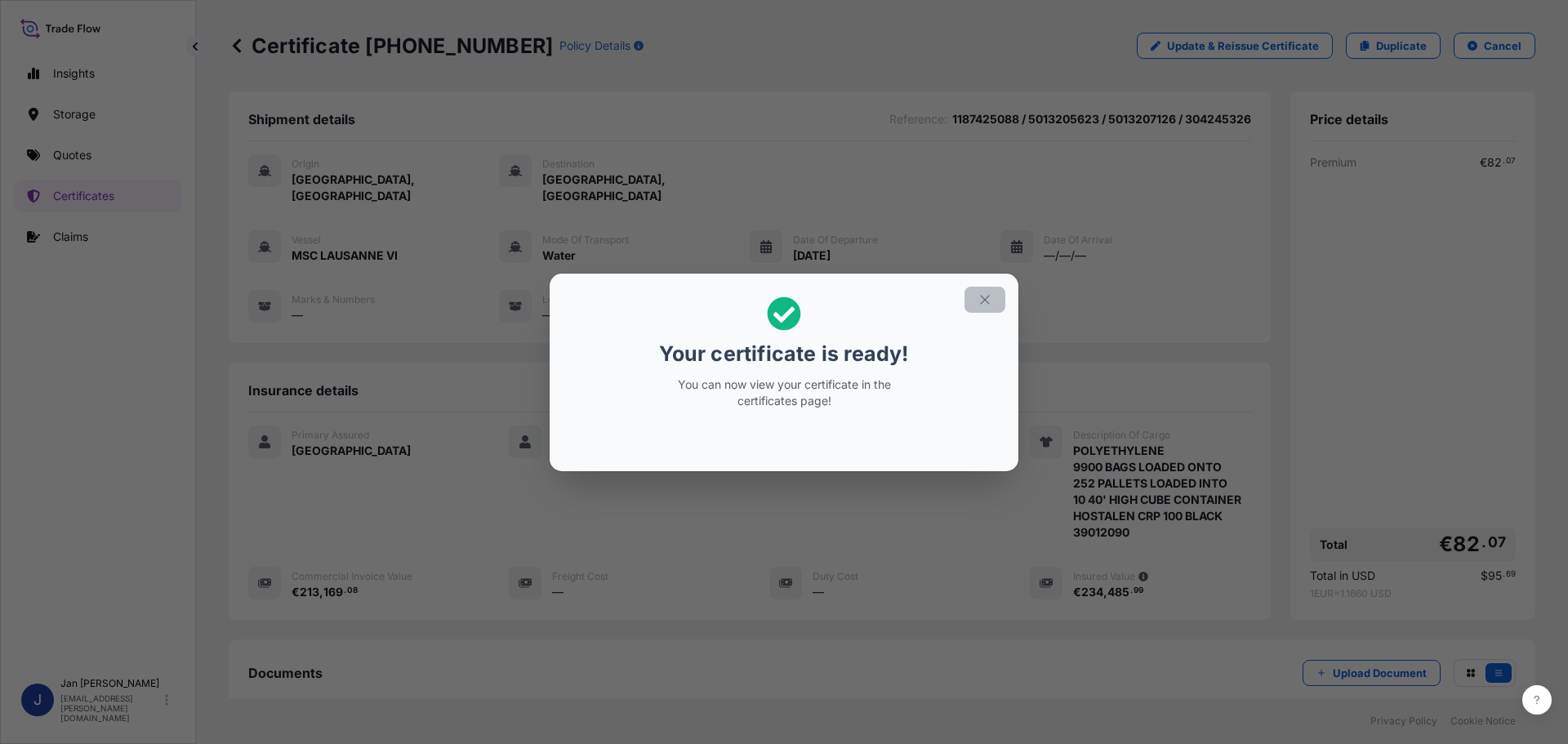
click at [998, 296] on button "button" at bounding box center [984, 299] width 41 height 26
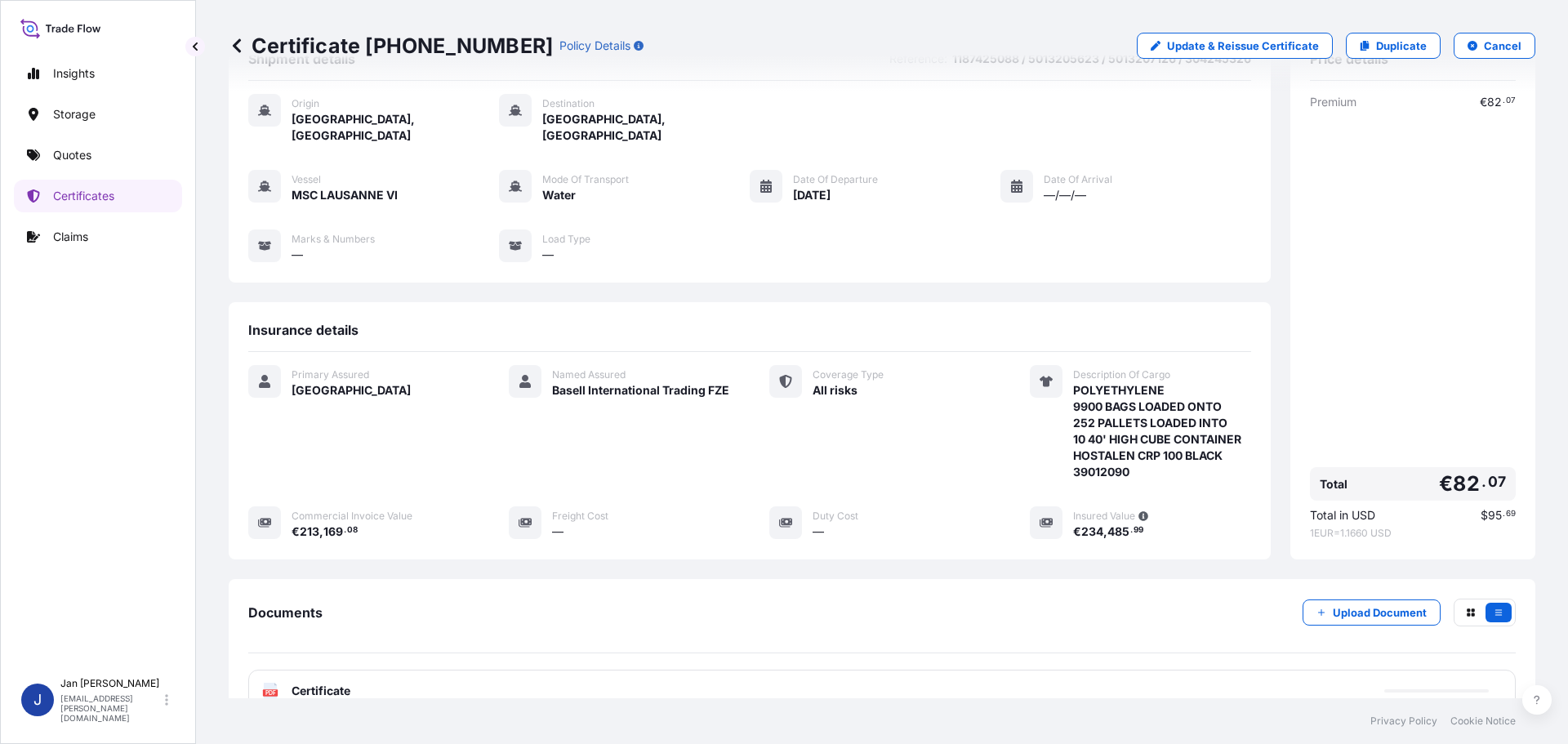
scroll to position [180, 0]
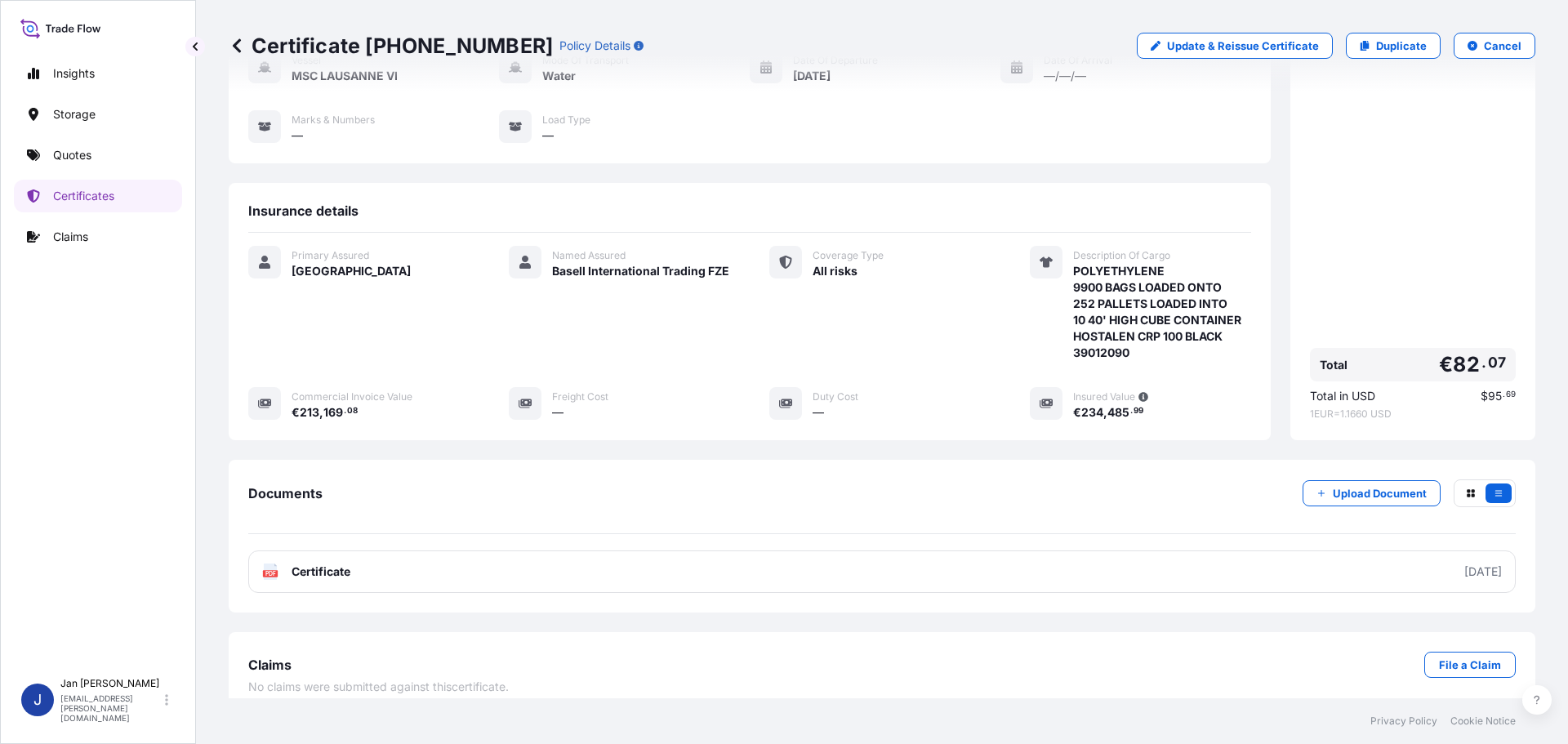
click at [328, 529] on div "Documents Upload Document PDF Certificate [DATE]" at bounding box center [881, 535] width 1267 height 113
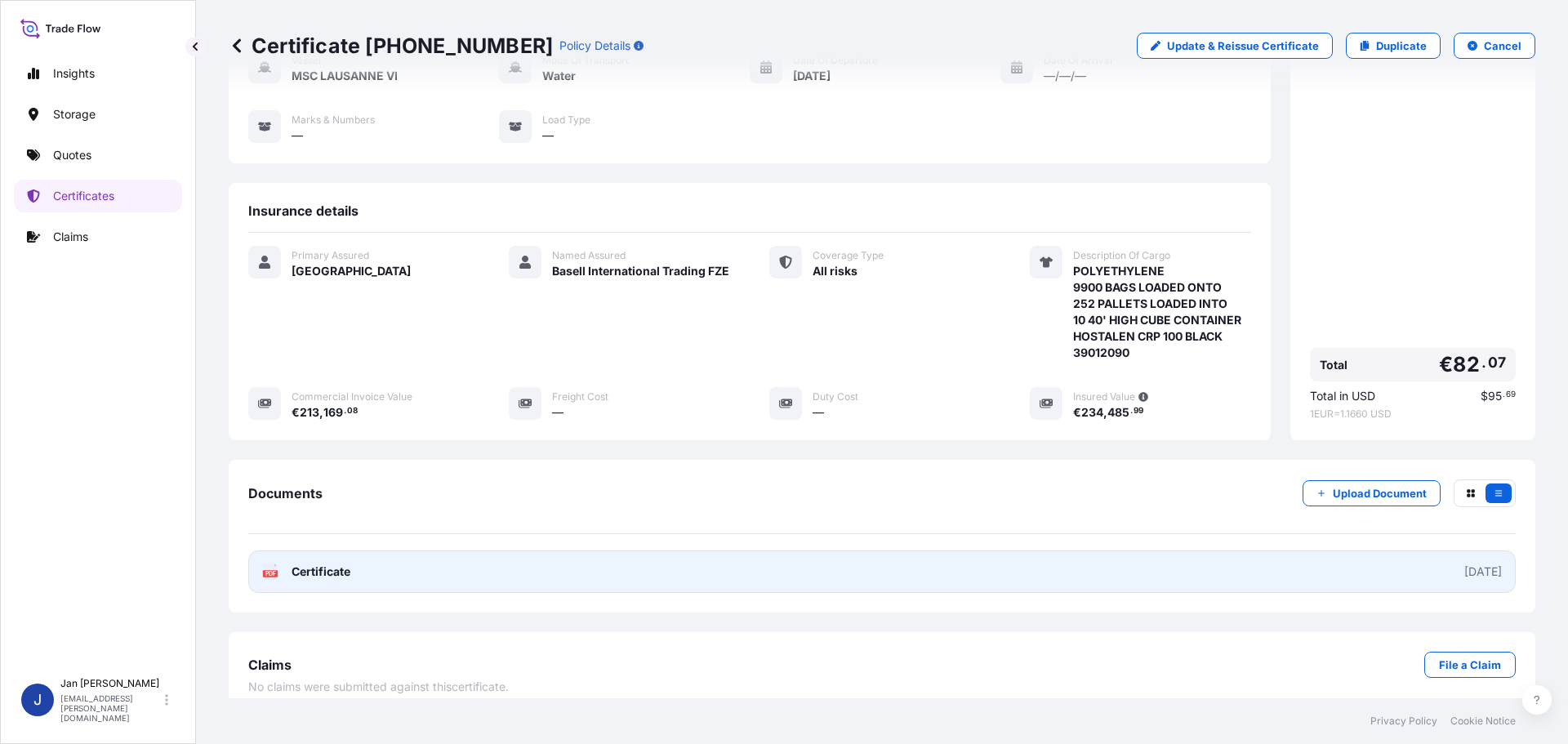
click at [323, 563] on span "Certificate" at bounding box center [320, 571] width 59 height 16
